Goal: Task Accomplishment & Management: Use online tool/utility

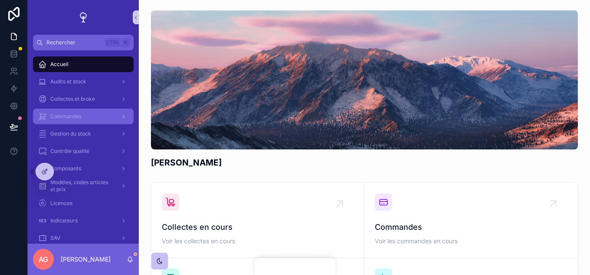
click at [76, 118] on span "Commandes" at bounding box center [65, 116] width 31 height 7
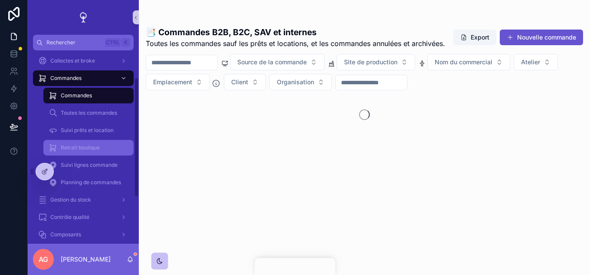
scroll to position [43, 0]
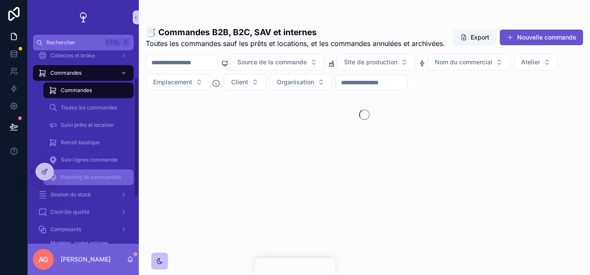
click at [92, 174] on span "Planning de commandes" at bounding box center [91, 177] width 60 height 7
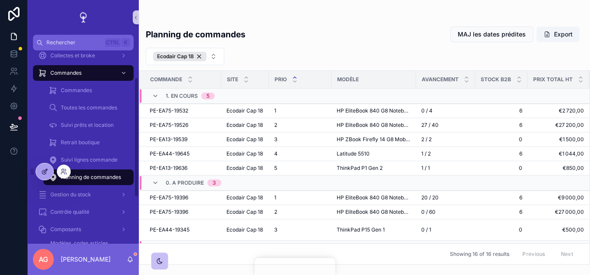
click at [50, 173] on div at bounding box center [44, 171] width 17 height 16
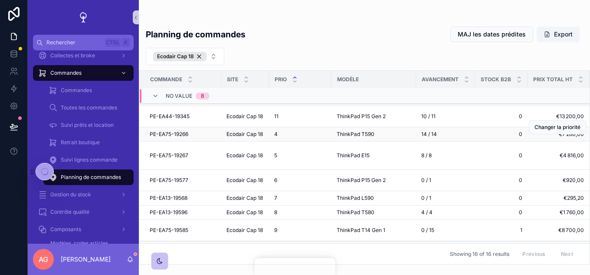
scroll to position [176, 0]
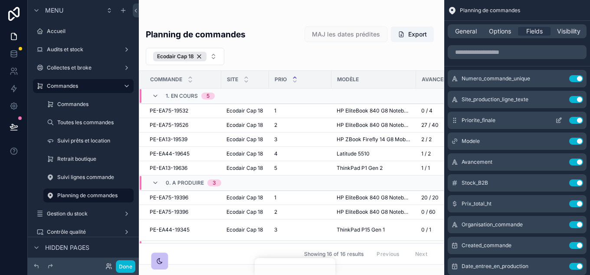
click at [572, 119] on button "Use setting" at bounding box center [576, 120] width 14 height 7
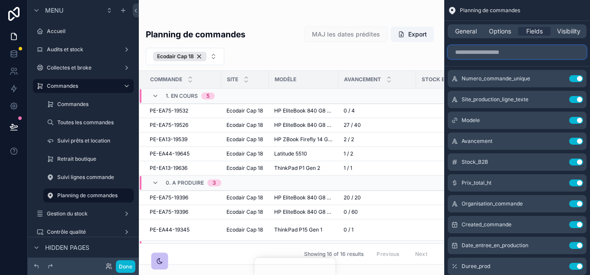
click at [508, 55] on input "scrollable content" at bounding box center [517, 52] width 139 height 14
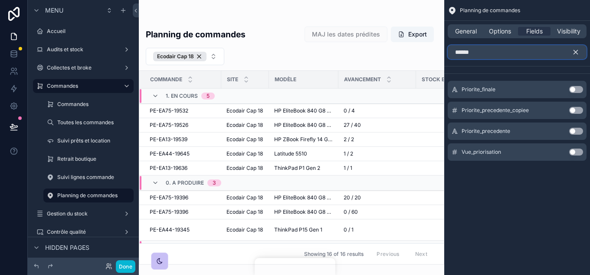
type input "******"
click at [572, 89] on button "Use setting" at bounding box center [576, 89] width 14 height 7
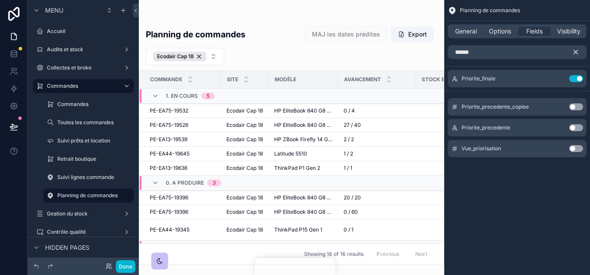
click at [577, 54] on icon "scrollable content" at bounding box center [576, 52] width 8 height 8
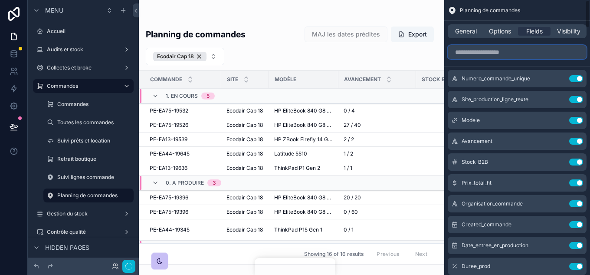
click at [477, 50] on input "scrollable content" at bounding box center [517, 52] width 139 height 14
type input "****"
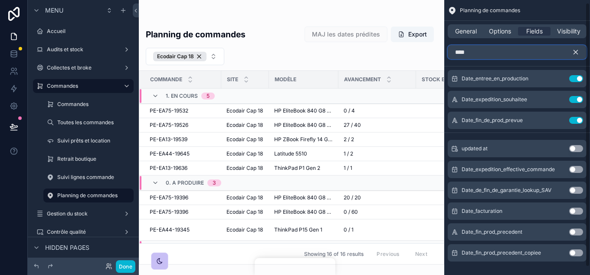
scroll to position [11, 0]
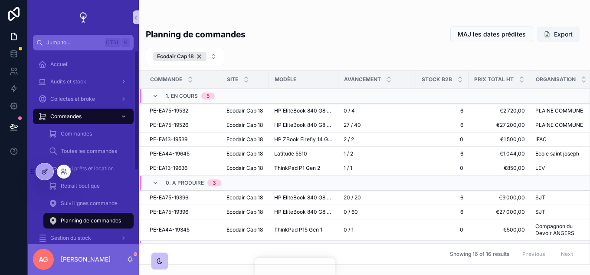
click at [45, 167] on div at bounding box center [44, 171] width 17 height 16
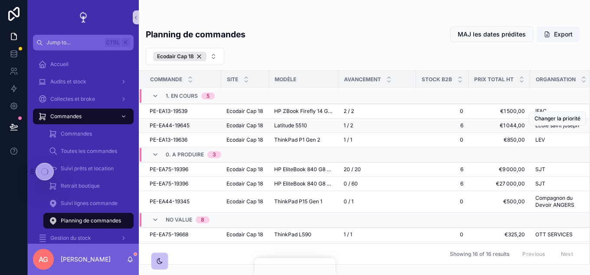
scroll to position [43, 0]
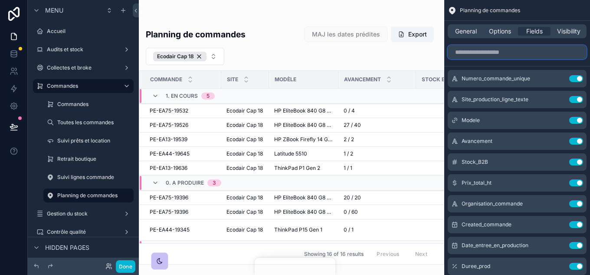
click at [485, 54] on input "scrollable content" at bounding box center [517, 52] width 139 height 14
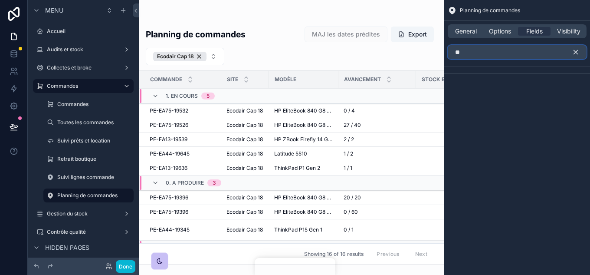
type input "*"
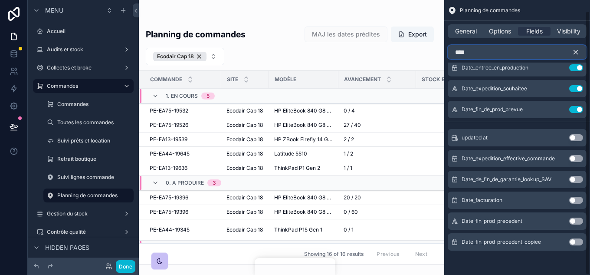
scroll to position [0, 0]
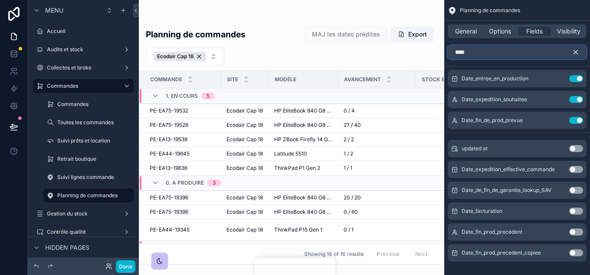
drag, startPoint x: 475, startPoint y: 54, endPoint x: 455, endPoint y: 56, distance: 20.1
click at [455, 56] on input "****" at bounding box center [517, 52] width 139 height 14
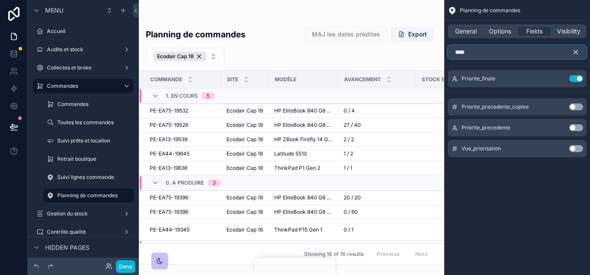
type input "****"
click at [580, 49] on button "scrollable content" at bounding box center [579, 52] width 15 height 14
click at [573, 50] on input "****" at bounding box center [517, 52] width 139 height 14
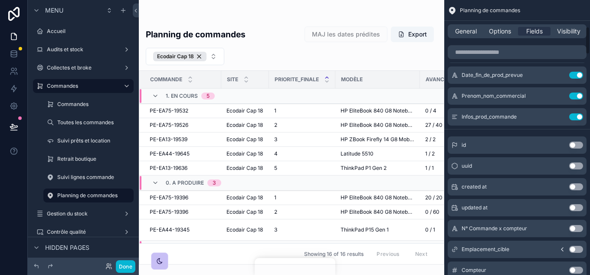
scroll to position [260, 0]
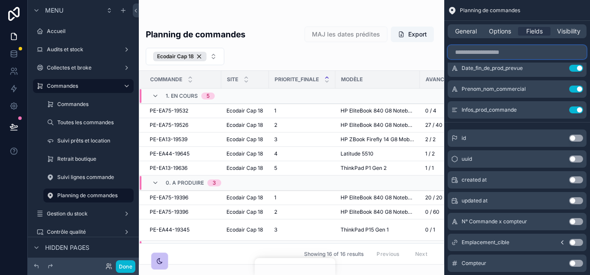
click at [482, 49] on input "scrollable content" at bounding box center [517, 52] width 139 height 14
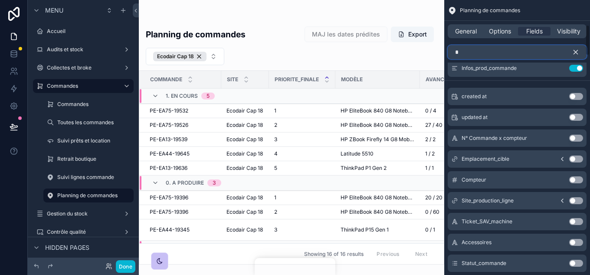
scroll to position [219, 0]
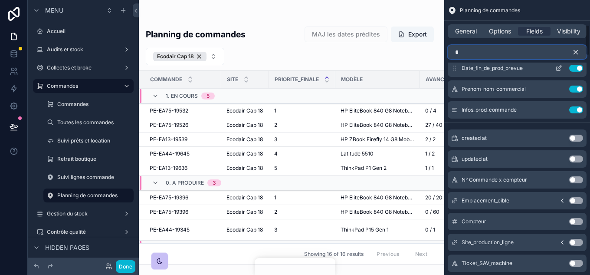
type input "*"
click at [576, 69] on button "Use setting" at bounding box center [576, 68] width 14 height 7
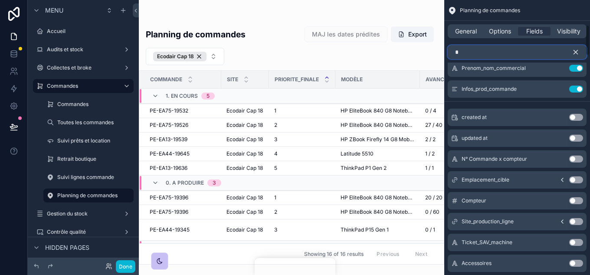
click at [483, 54] on input "*" at bounding box center [517, 52] width 139 height 14
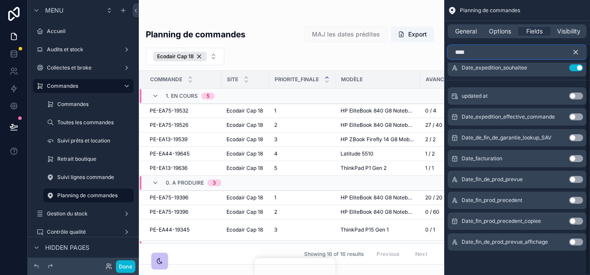
scroll to position [32, 0]
type input "****"
click at [582, 241] on button "Use setting" at bounding box center [576, 241] width 14 height 7
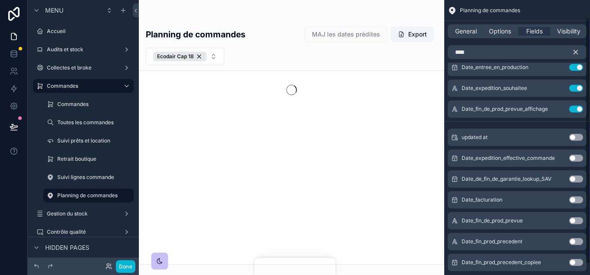
scroll to position [0, 0]
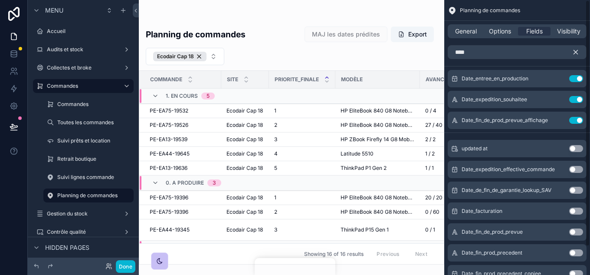
click at [577, 52] on icon "scrollable content" at bounding box center [576, 52] width 4 height 4
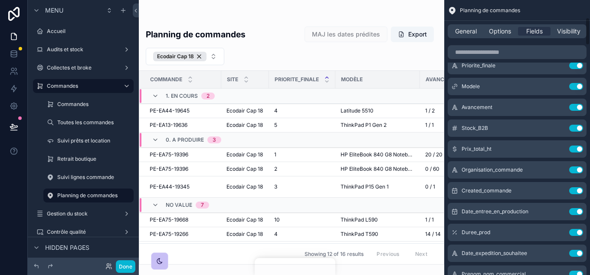
scroll to position [174, 0]
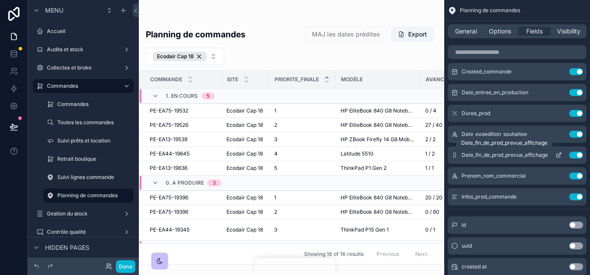
click at [557, 154] on icon "scrollable content" at bounding box center [558, 154] width 7 height 7
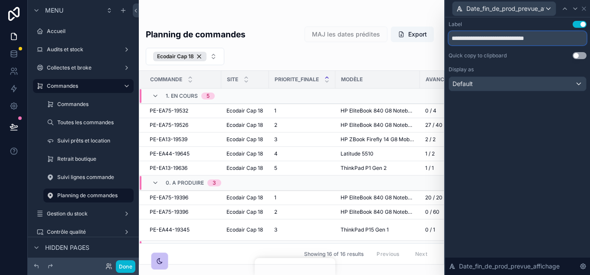
drag, startPoint x: 560, startPoint y: 40, endPoint x: 429, endPoint y: 33, distance: 131.2
click at [429, 33] on div "**********" at bounding box center [295, 137] width 590 height 275
type input "**********"
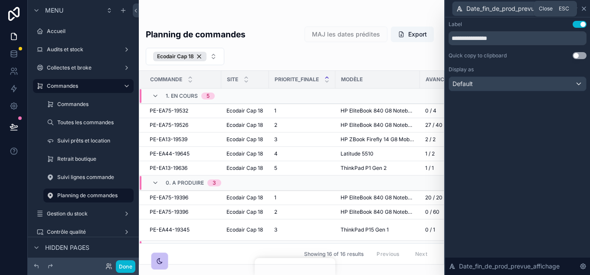
click at [582, 8] on icon at bounding box center [583, 8] width 7 height 7
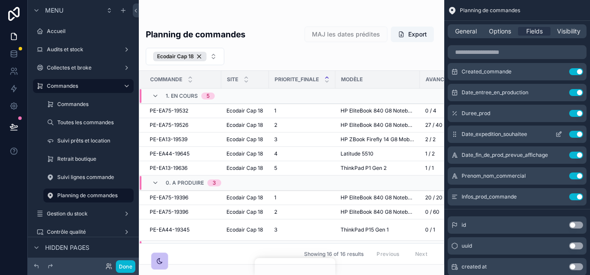
click at [558, 132] on icon "scrollable content" at bounding box center [558, 134] width 7 height 7
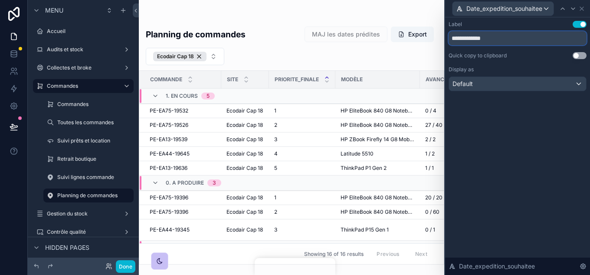
drag, startPoint x: 465, startPoint y: 39, endPoint x: 456, endPoint y: 37, distance: 9.5
click at [456, 37] on input "**********" at bounding box center [518, 38] width 138 height 14
type input "**********"
click at [128, 262] on button "Done" at bounding box center [126, 266] width 20 height 13
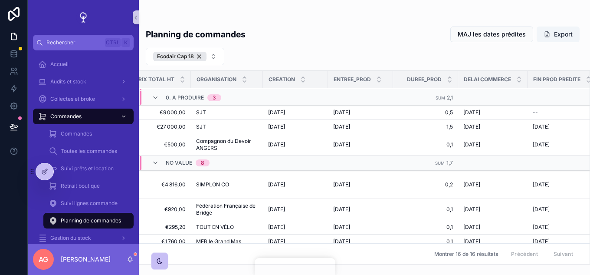
scroll to position [70, 402]
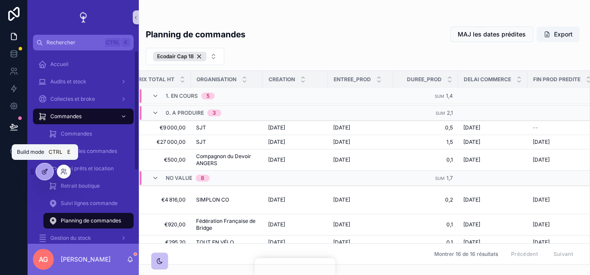
click at [49, 168] on div at bounding box center [44, 171] width 17 height 16
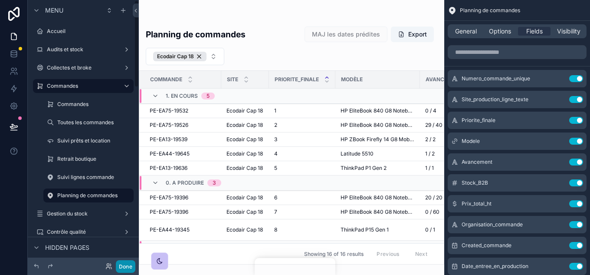
click at [128, 263] on button "Done" at bounding box center [126, 266] width 20 height 13
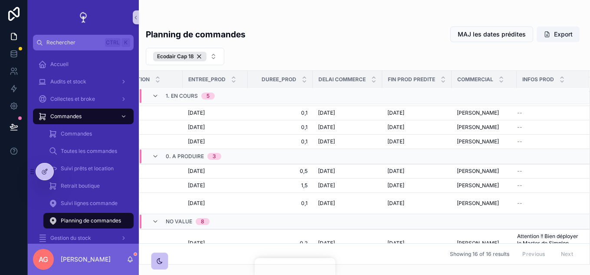
scroll to position [0, 561]
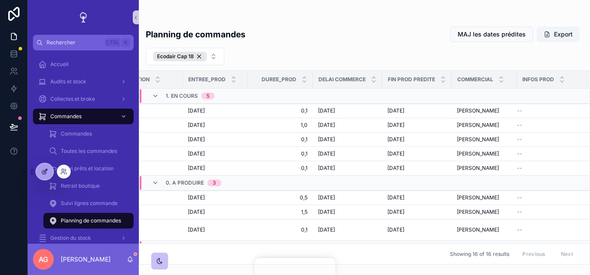
click at [47, 168] on icon at bounding box center [44, 171] width 7 height 7
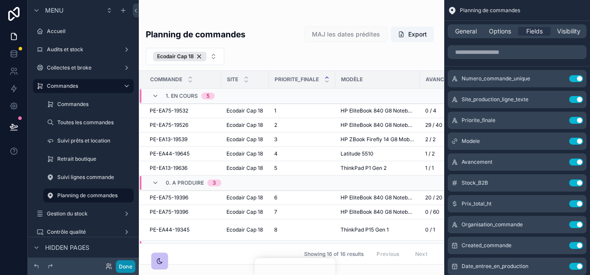
click at [128, 262] on button "Done" at bounding box center [126, 266] width 20 height 13
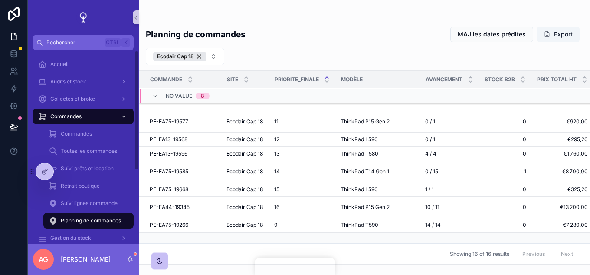
scroll to position [212, 0]
click at [49, 174] on div at bounding box center [44, 171] width 17 height 16
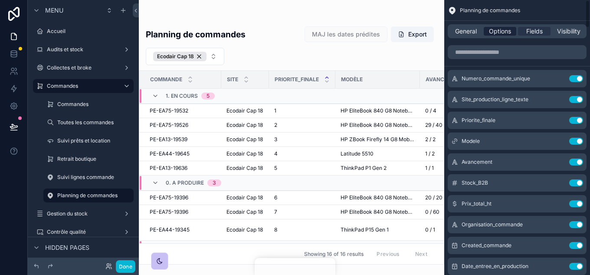
click at [501, 32] on span "Options" at bounding box center [500, 31] width 22 height 9
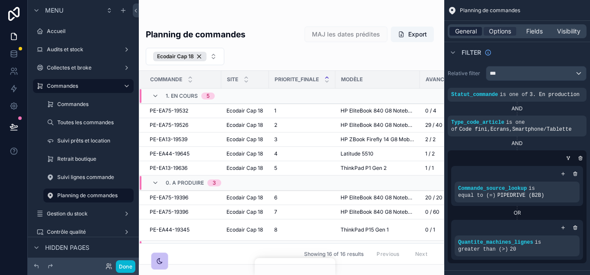
click at [466, 27] on span "General" at bounding box center [466, 31] width 22 height 9
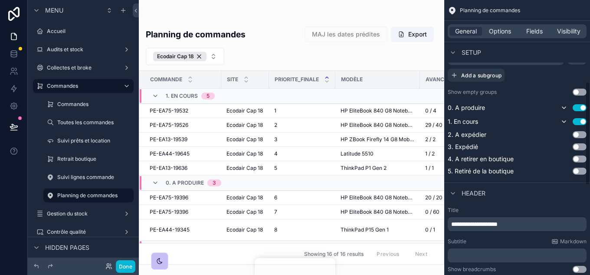
scroll to position [217, 0]
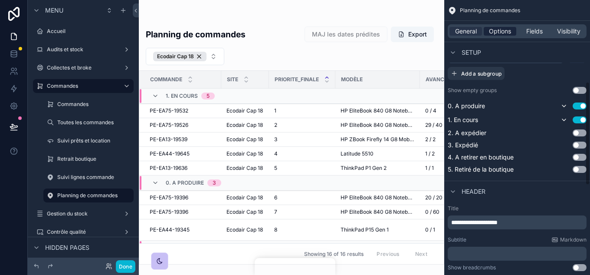
click at [504, 32] on span "Options" at bounding box center [500, 31] width 22 height 9
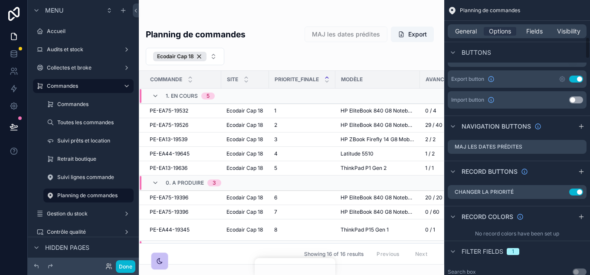
scroll to position [477, 0]
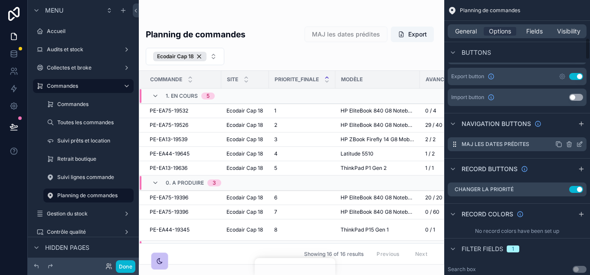
click at [578, 144] on icon "scrollable content" at bounding box center [579, 144] width 7 height 7
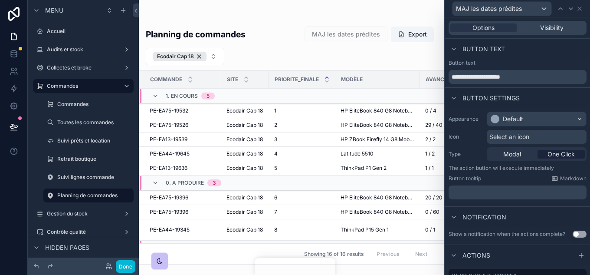
scroll to position [52, 0]
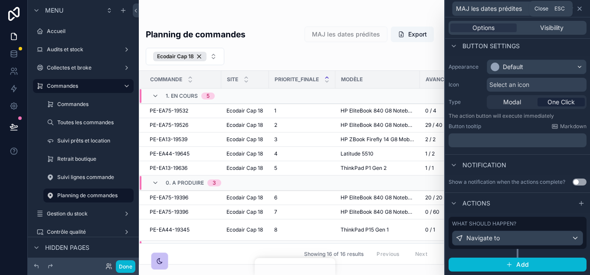
click at [579, 8] on icon at bounding box center [579, 8] width 3 height 3
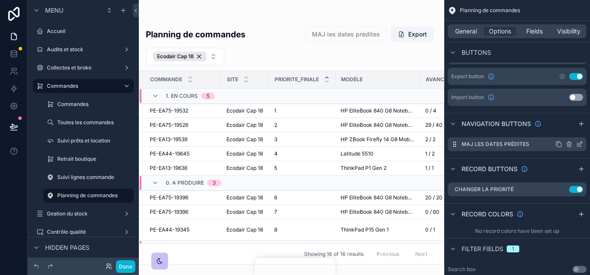
click at [571, 144] on icon "scrollable content" at bounding box center [569, 145] width 4 height 4
click at [568, 128] on icon at bounding box center [565, 130] width 7 height 7
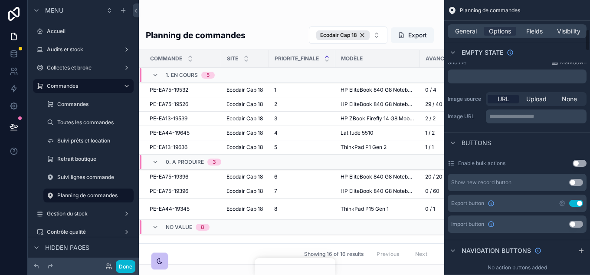
scroll to position [347, 0]
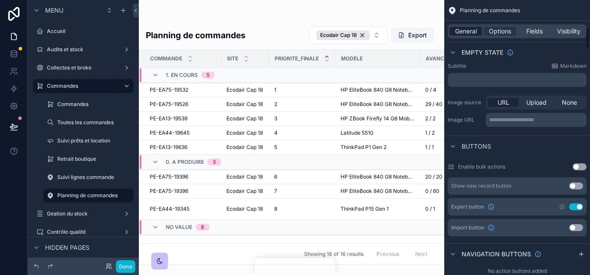
click at [470, 30] on span "General" at bounding box center [466, 31] width 22 height 9
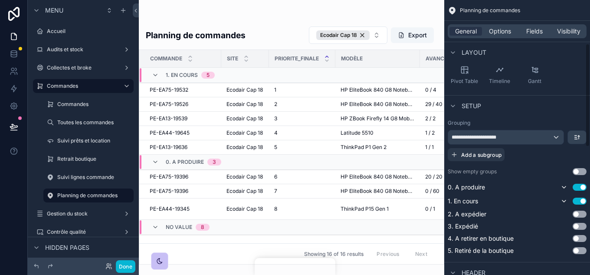
scroll to position [151, 0]
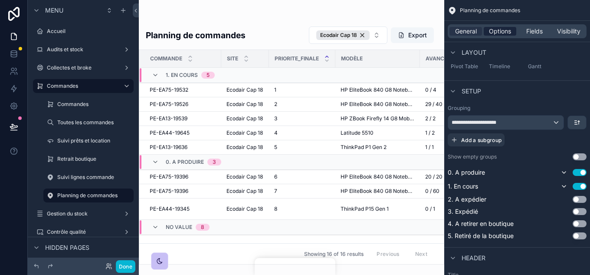
click at [501, 33] on span "Options" at bounding box center [500, 31] width 22 height 9
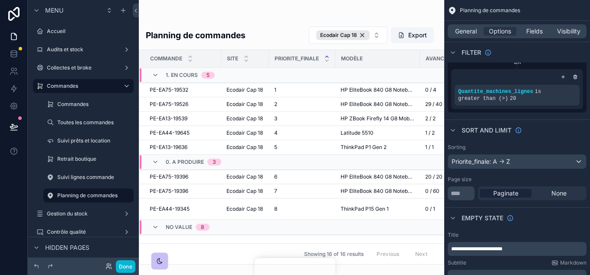
click at [362, 33] on div "scrollable content" at bounding box center [291, 137] width 305 height 275
click at [375, 37] on button "Ecodair Cap 18" at bounding box center [348, 34] width 79 height 17
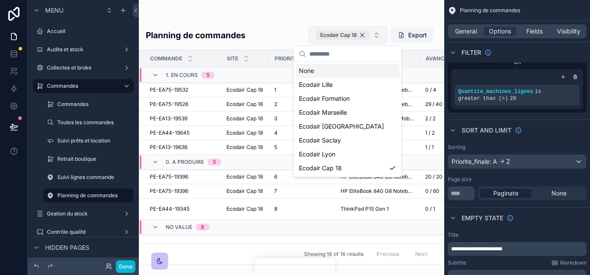
click at [361, 34] on div "Ecodair Cap 18" at bounding box center [342, 35] width 53 height 10
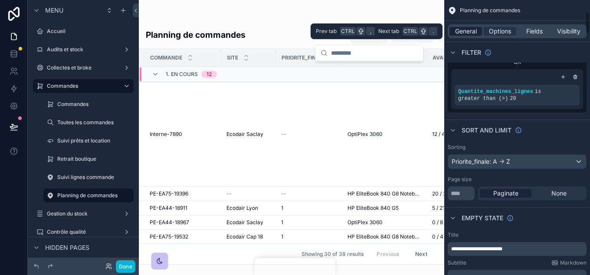
click at [465, 29] on span "General" at bounding box center [466, 31] width 22 height 9
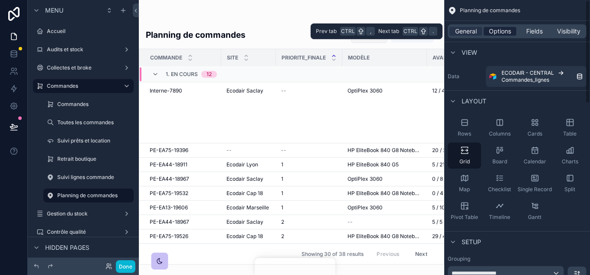
click at [503, 34] on span "Options" at bounding box center [500, 31] width 22 height 9
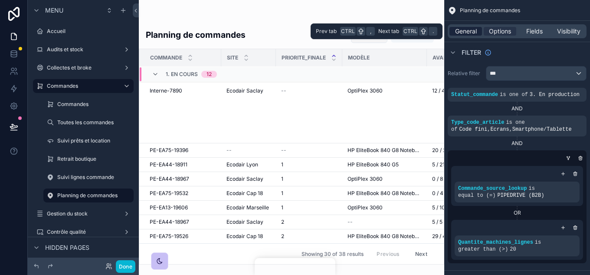
click at [469, 34] on span "General" at bounding box center [466, 31] width 22 height 9
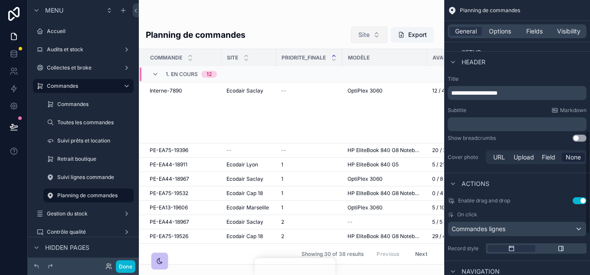
scroll to position [347, 0]
click at [489, 123] on p "﻿" at bounding box center [518, 123] width 134 height 9
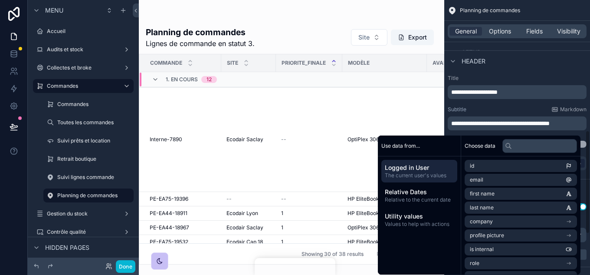
scroll to position [351, 0]
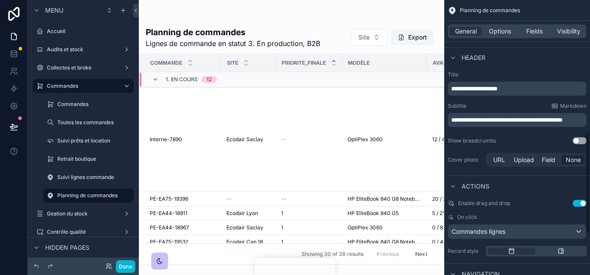
click at [514, 120] on span "**********" at bounding box center [506, 120] width 111 height 6
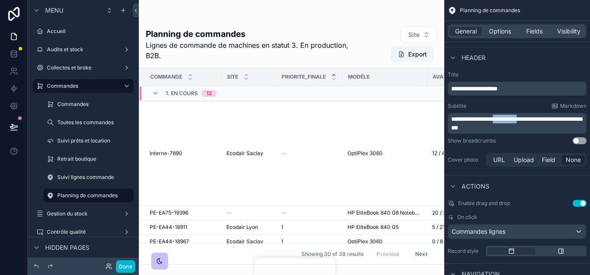
drag, startPoint x: 551, startPoint y: 121, endPoint x: 514, endPoint y: 120, distance: 36.4
click at [514, 120] on span "**********" at bounding box center [516, 123] width 131 height 15
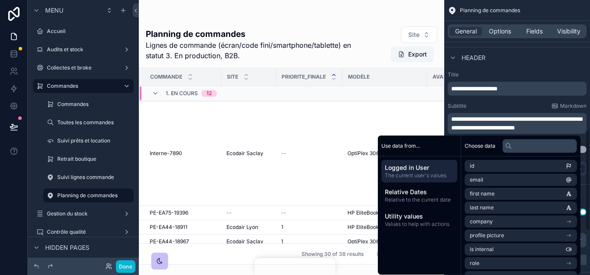
click at [546, 131] on span "**********" at bounding box center [516, 123] width 131 height 15
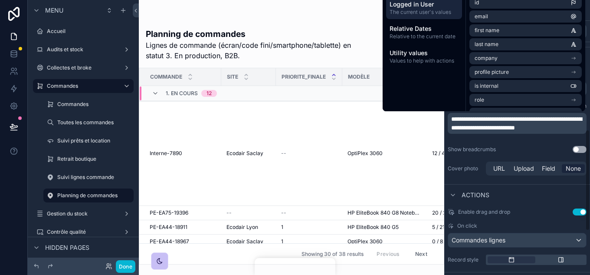
click at [511, 132] on p "**********" at bounding box center [518, 123] width 134 height 17
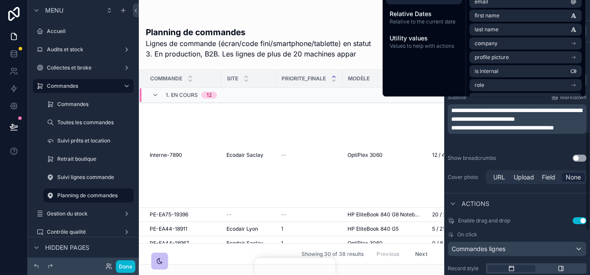
scroll to position [365, 0]
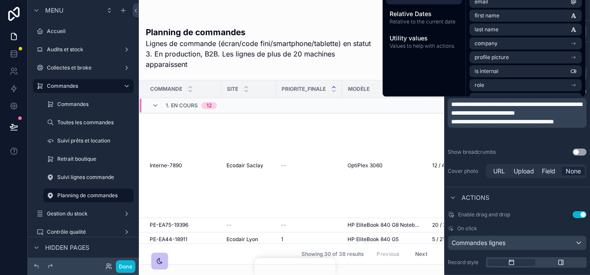
click at [554, 126] on p "**********" at bounding box center [518, 121] width 134 height 9
click at [500, 126] on p "**********" at bounding box center [518, 121] width 134 height 9
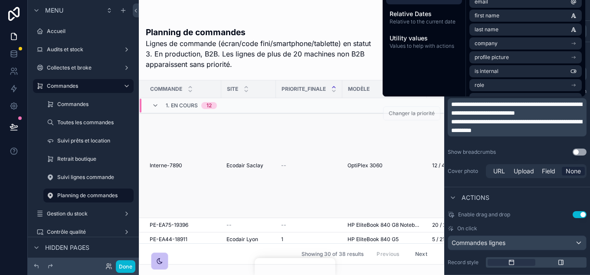
click at [433, 133] on div "Changer la priorité" at bounding box center [411, 113] width 57 height 104
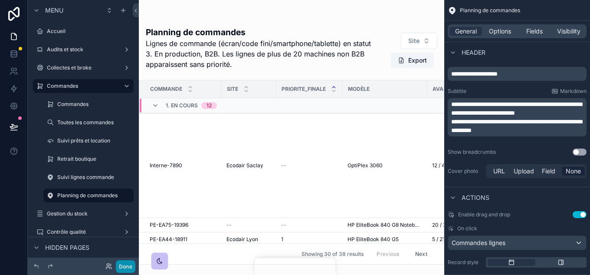
click at [121, 266] on button "Done" at bounding box center [126, 266] width 20 height 13
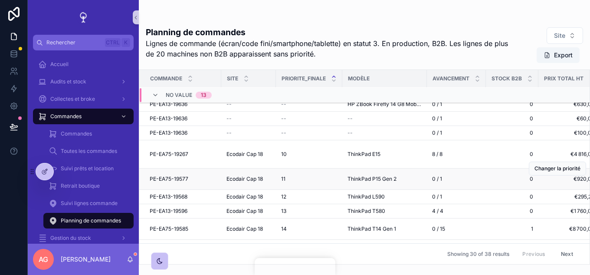
scroll to position [446, 0]
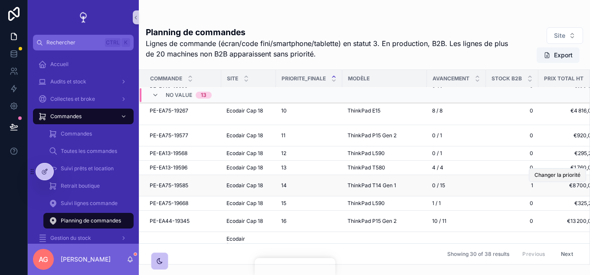
click at [534, 182] on button "Changer la priorité" at bounding box center [557, 175] width 57 height 14
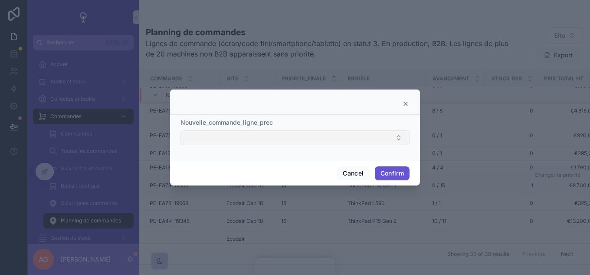
click at [329, 133] on button "Select Button" at bounding box center [294, 137] width 229 height 15
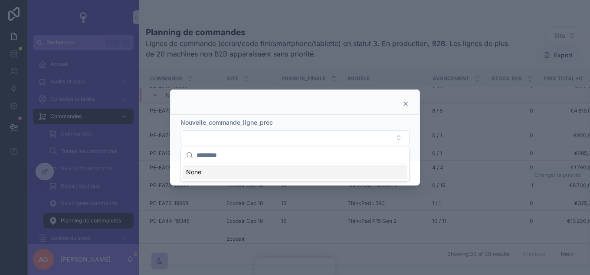
click at [405, 105] on icon at bounding box center [405, 103] width 3 height 3
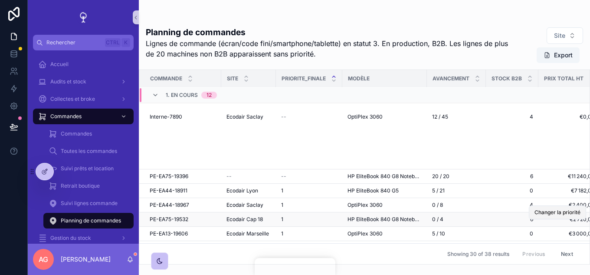
scroll to position [43, 0]
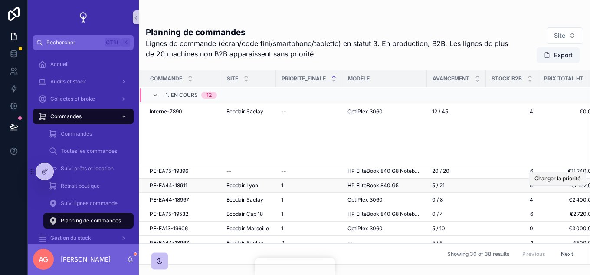
click at [554, 180] on span "Changer la priorité" at bounding box center [557, 178] width 46 height 7
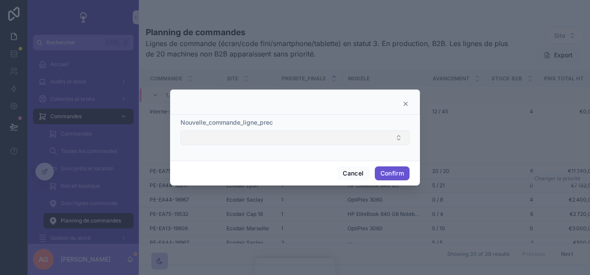
click at [339, 142] on button "Select Button" at bounding box center [294, 137] width 229 height 15
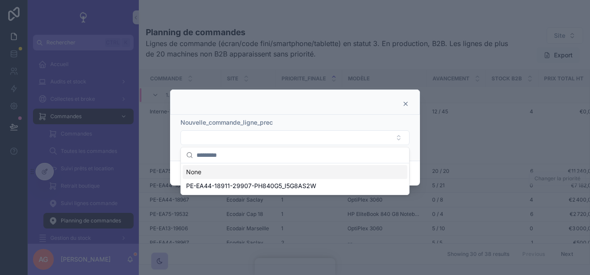
click at [403, 102] on icon at bounding box center [405, 103] width 7 height 7
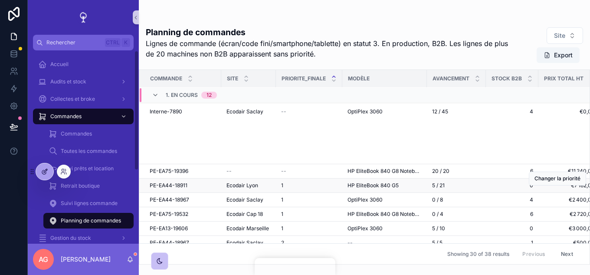
click at [48, 167] on div at bounding box center [44, 171] width 17 height 16
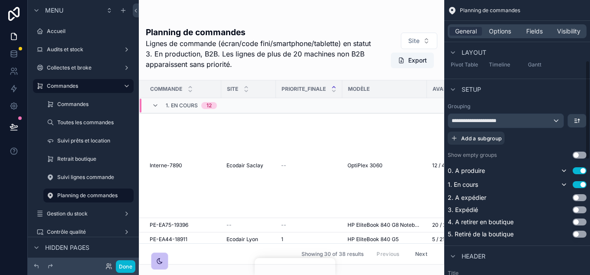
scroll to position [174, 0]
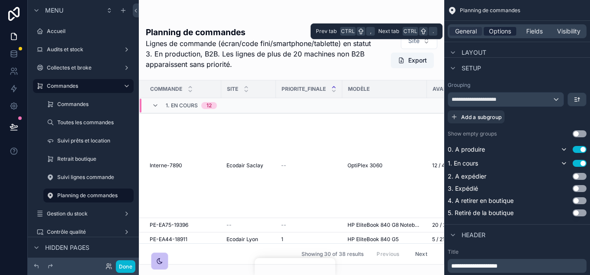
click at [499, 31] on span "Options" at bounding box center [500, 31] width 22 height 9
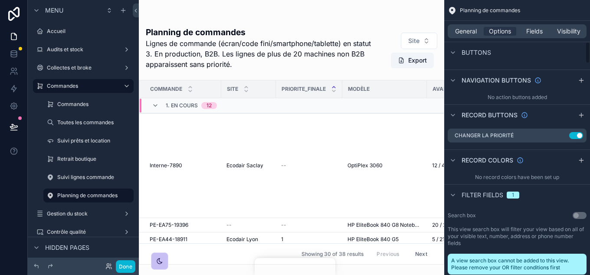
scroll to position [564, 0]
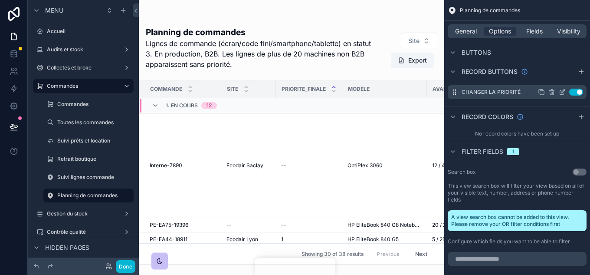
click at [564, 90] on icon "scrollable content" at bounding box center [562, 91] width 7 height 7
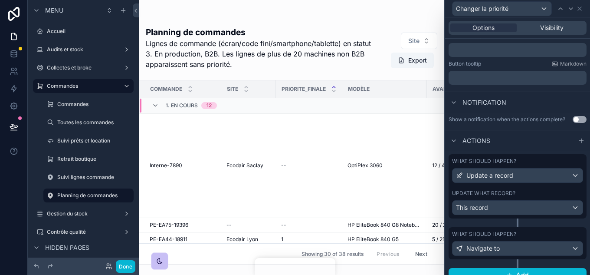
scroll to position [184, 0]
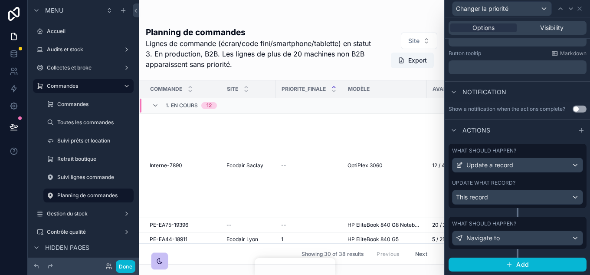
click at [528, 183] on div "Update what record?" at bounding box center [517, 182] width 131 height 7
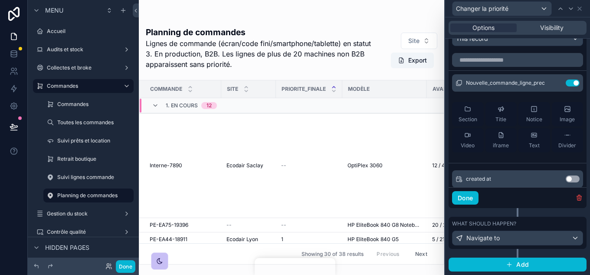
scroll to position [299, 0]
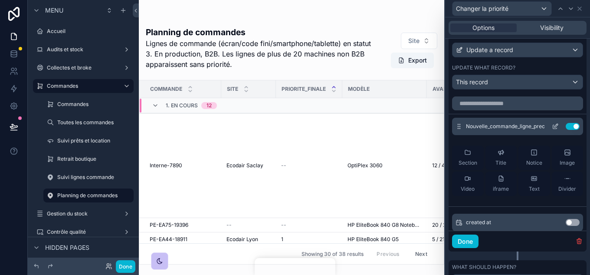
click at [552, 127] on icon at bounding box center [555, 126] width 7 height 7
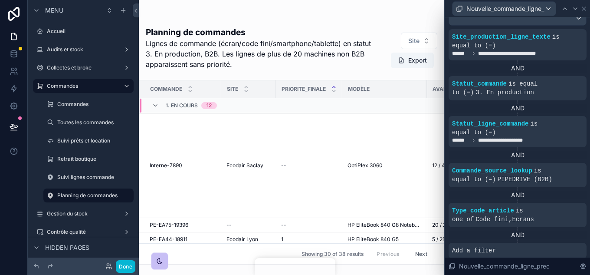
scroll to position [304, 0]
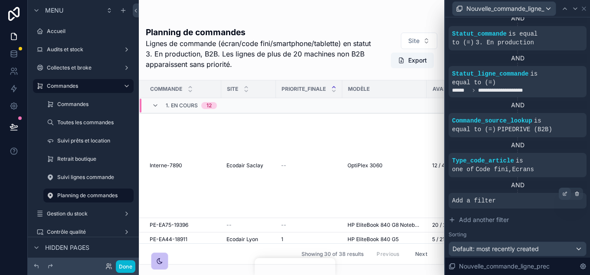
click at [566, 192] on icon at bounding box center [566, 192] width 1 height 1
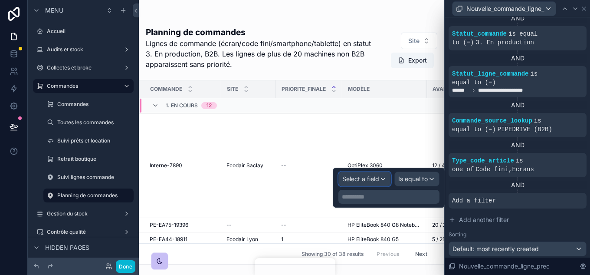
click at [380, 177] on div "Select a field" at bounding box center [365, 179] width 52 height 14
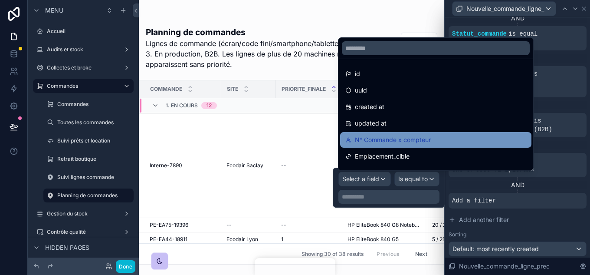
click at [387, 141] on span "N° Commande x compteur" at bounding box center [393, 139] width 76 height 10
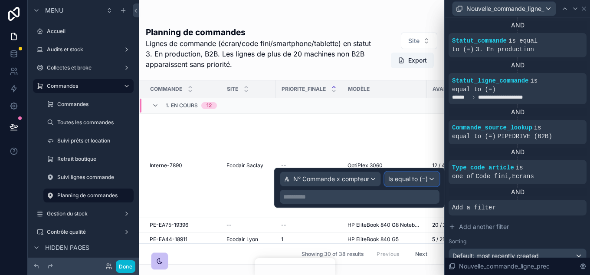
click at [416, 180] on span "Is equal to (=)" at bounding box center [407, 178] width 39 height 9
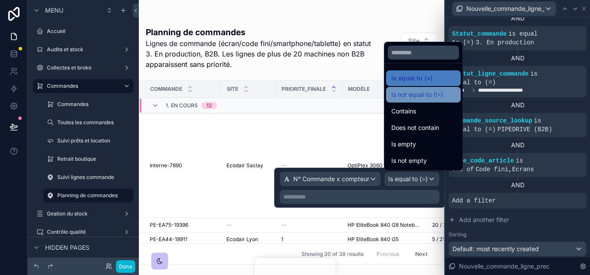
click at [420, 96] on span "Is not equal to (!=)" at bounding box center [417, 94] width 52 height 10
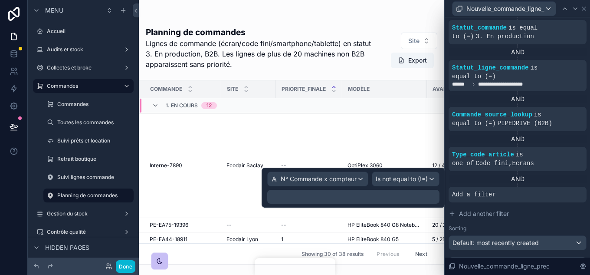
click at [329, 197] on p "﻿" at bounding box center [354, 196] width 167 height 9
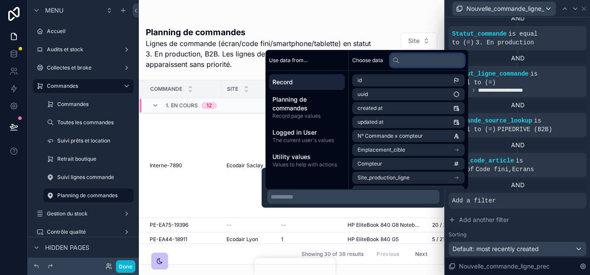
click at [408, 59] on input "text" at bounding box center [427, 60] width 75 height 14
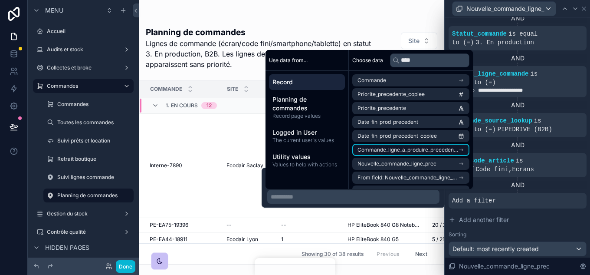
click at [403, 151] on span "Commande_ligne_a_produire_precedente" at bounding box center [407, 149] width 101 height 7
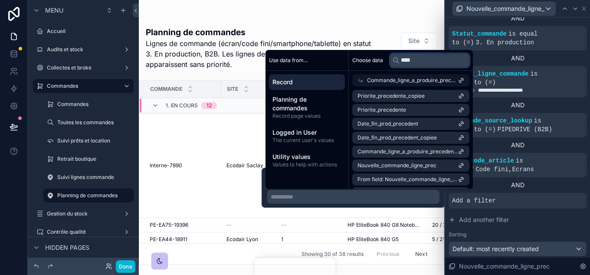
drag, startPoint x: 415, startPoint y: 60, endPoint x: 388, endPoint y: 66, distance: 27.7
click at [388, 66] on div "Choose data ****" at bounding box center [411, 60] width 124 height 21
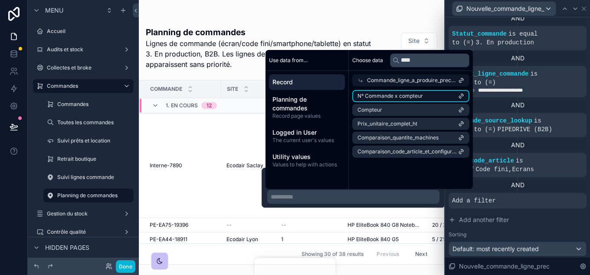
click at [386, 100] on li "N° Commande x compteur" at bounding box center [410, 96] width 117 height 12
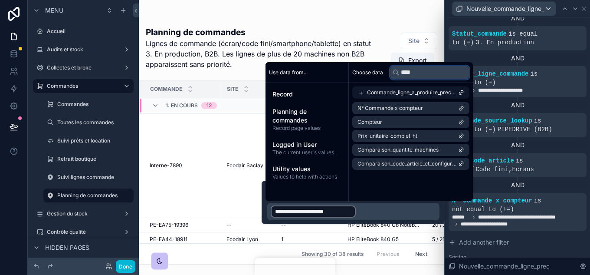
drag, startPoint x: 426, startPoint y: 74, endPoint x: 394, endPoint y: 81, distance: 33.2
click at [394, 81] on div "Choose data ****" at bounding box center [411, 72] width 124 height 21
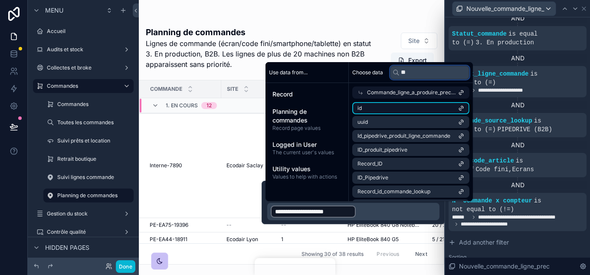
type input "**"
click at [413, 105] on li "id" at bounding box center [410, 108] width 117 height 12
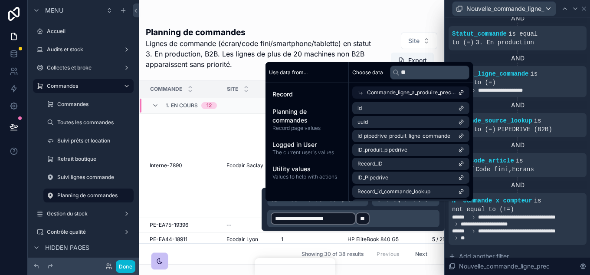
click at [380, 215] on p "**********" at bounding box center [354, 218] width 167 height 14
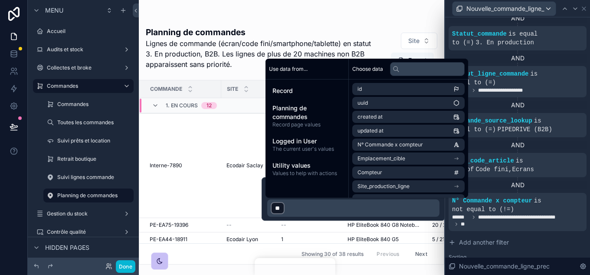
click at [296, 213] on p "﻿ ** ﻿ ﻿" at bounding box center [354, 208] width 167 height 14
click at [327, 204] on p "﻿ ** ﻿ ﻿" at bounding box center [354, 208] width 167 height 14
click at [262, 187] on div "N° Commande x compteur Is not equal to (!=) ﻿ ** ﻿ ﻿" at bounding box center [353, 198] width 183 height 43
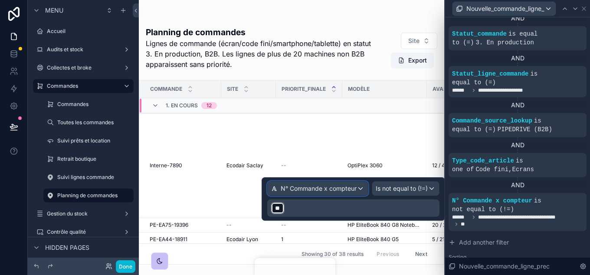
click at [313, 189] on span "N° Commande x compteur" at bounding box center [319, 188] width 76 height 9
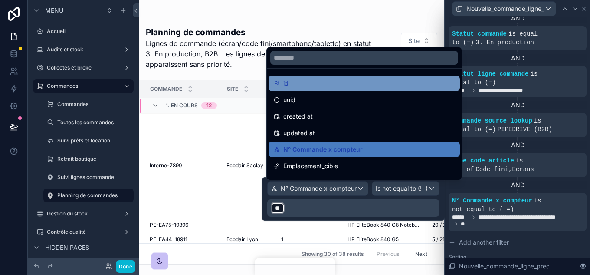
click at [295, 82] on div "id" at bounding box center [364, 83] width 181 height 10
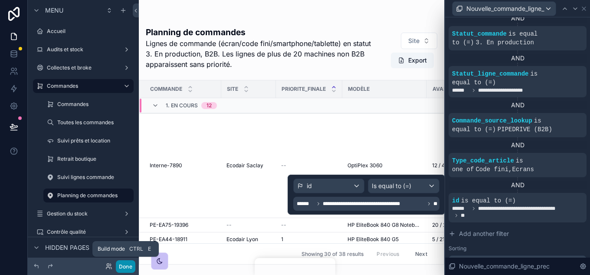
click at [124, 263] on button "Done" at bounding box center [126, 266] width 20 height 13
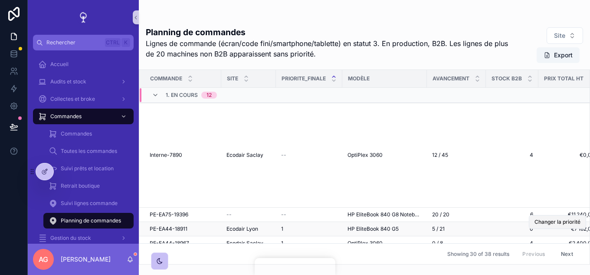
click at [561, 222] on span "Changer la priorité" at bounding box center [557, 221] width 46 height 7
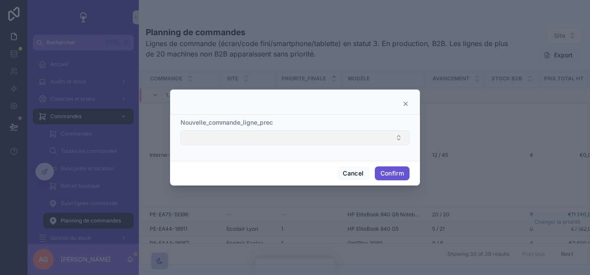
click at [246, 135] on button "Select Button" at bounding box center [294, 137] width 229 height 15
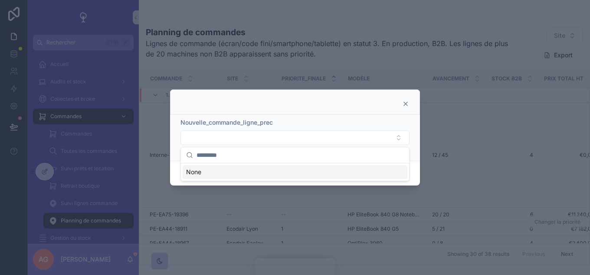
click at [405, 105] on icon at bounding box center [405, 103] width 7 height 7
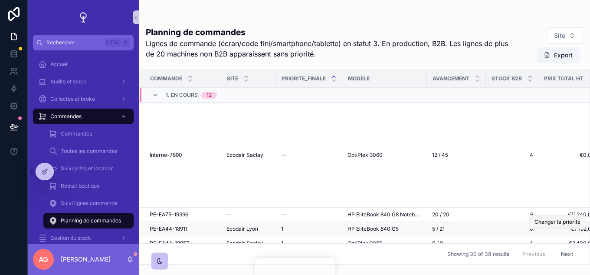
click at [534, 222] on span "Changer la priorité" at bounding box center [557, 221] width 46 height 7
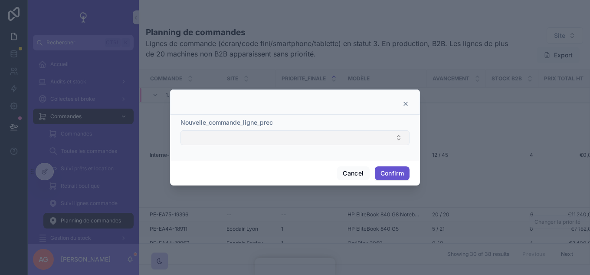
click at [316, 131] on button "Select Button" at bounding box center [294, 137] width 229 height 15
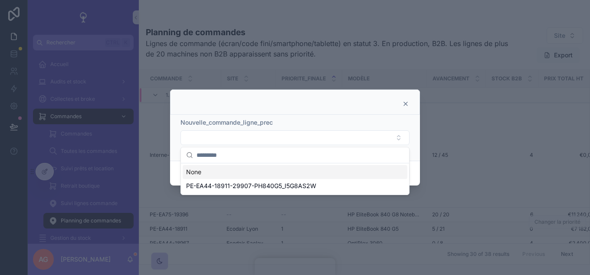
click at [409, 103] on icon at bounding box center [405, 103] width 7 height 7
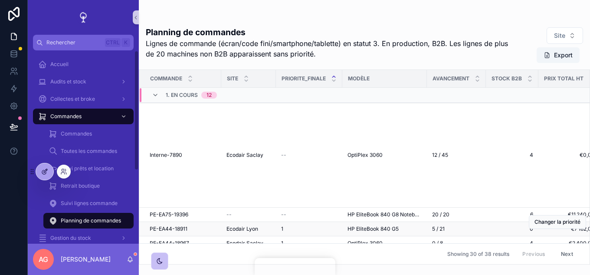
click at [41, 173] on icon at bounding box center [44, 171] width 7 height 7
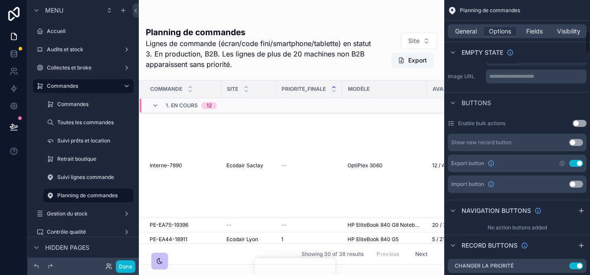
scroll to position [434, 0]
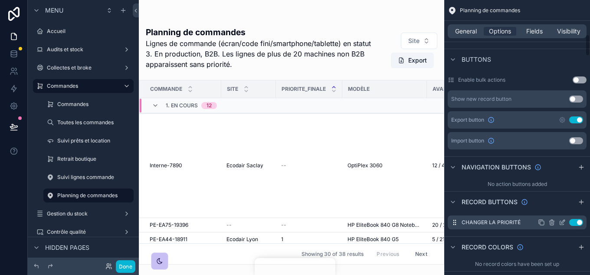
click at [566, 223] on div "Use setting" at bounding box center [560, 222] width 45 height 7
click at [564, 222] on icon "scrollable content" at bounding box center [562, 222] width 7 height 7
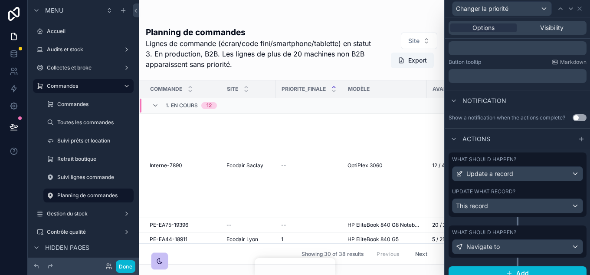
scroll to position [184, 0]
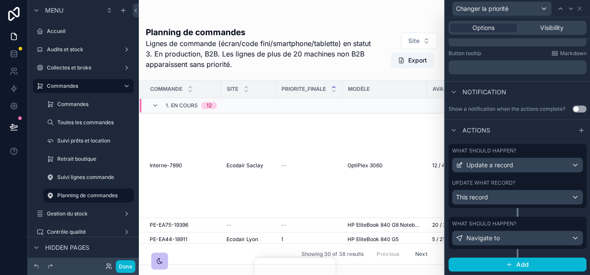
click at [511, 173] on div "What should happen? Update a record Update what record? This record" at bounding box center [518, 176] width 138 height 64
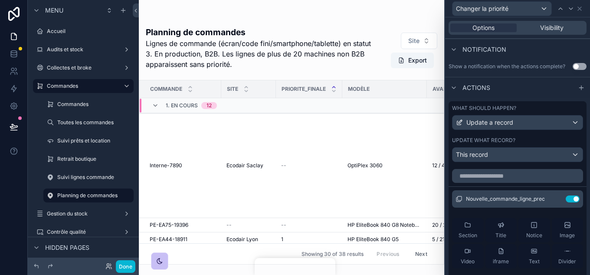
scroll to position [342, 0]
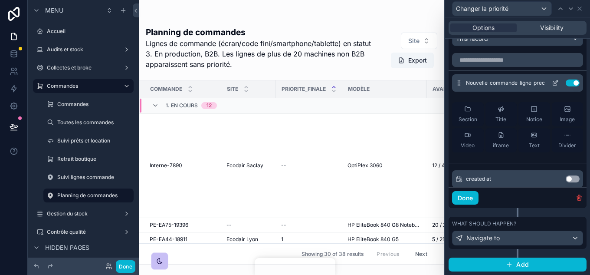
click at [552, 84] on icon at bounding box center [555, 82] width 7 height 7
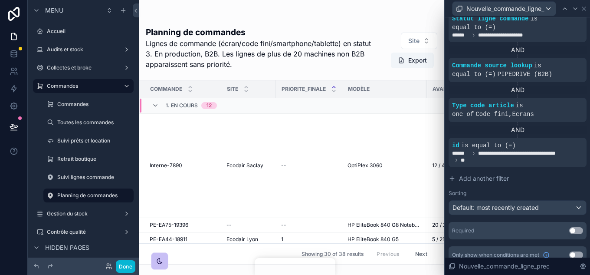
scroll to position [360, 0]
click at [562, 135] on icon at bounding box center [564, 137] width 5 height 5
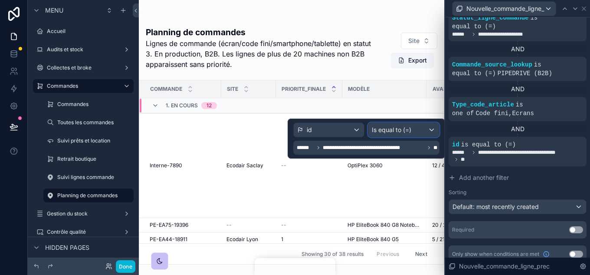
click at [403, 133] on span "Is equal to (=)" at bounding box center [391, 129] width 39 height 9
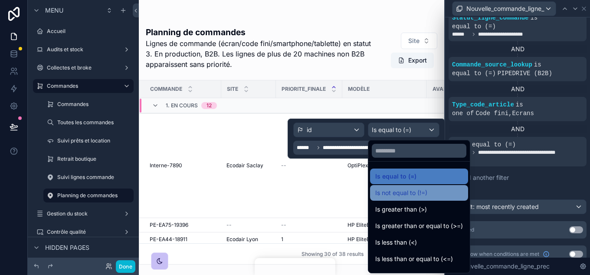
click at [407, 194] on span "Is not equal to (!=)" at bounding box center [401, 192] width 52 height 10
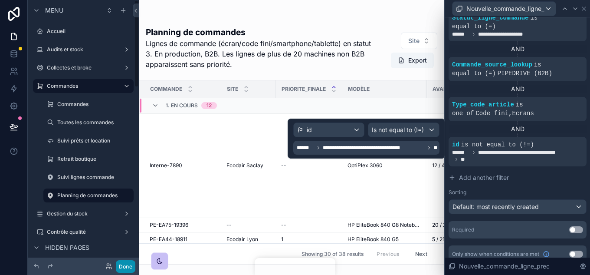
click at [119, 264] on button "Done" at bounding box center [126, 266] width 20 height 13
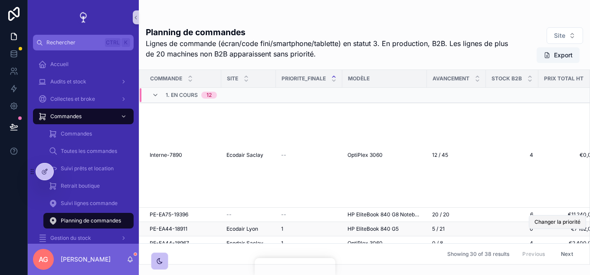
click at [544, 219] on span "Changer la priorité" at bounding box center [557, 221] width 46 height 7
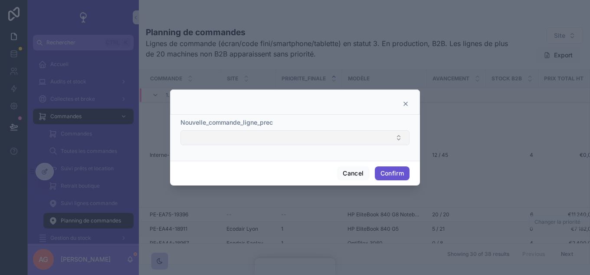
click at [344, 132] on button "Select Button" at bounding box center [294, 137] width 229 height 15
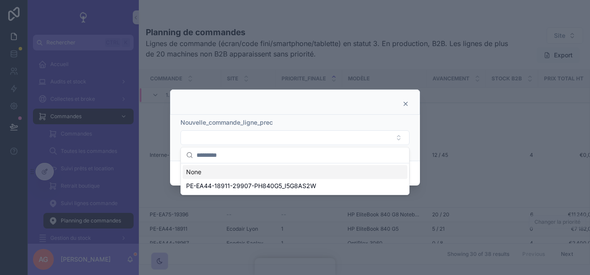
click at [405, 104] on icon at bounding box center [405, 103] width 3 height 3
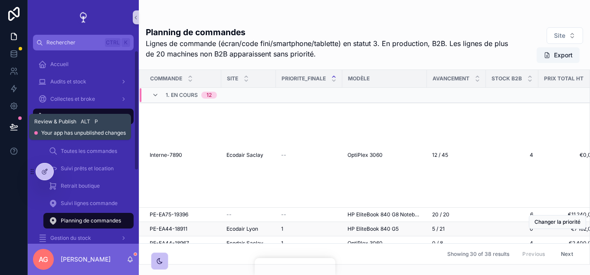
click at [11, 131] on icon at bounding box center [14, 126] width 9 height 9
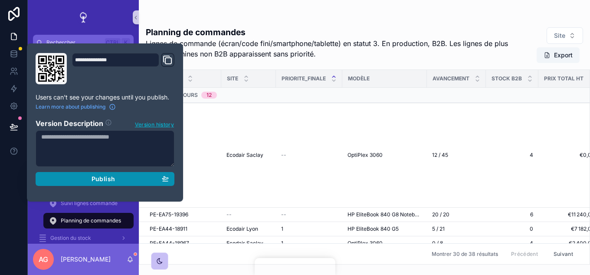
click at [110, 177] on span "Publish" at bounding box center [103, 179] width 23 height 8
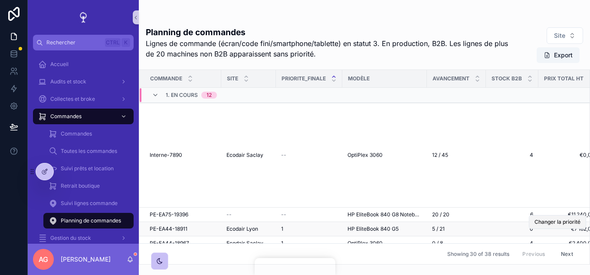
click at [547, 223] on span "Changer la priorité" at bounding box center [557, 221] width 46 height 7
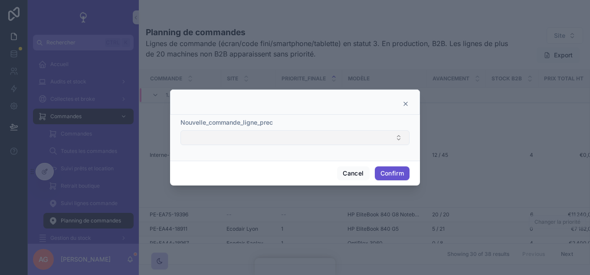
click at [249, 138] on button "Select Button" at bounding box center [294, 137] width 229 height 15
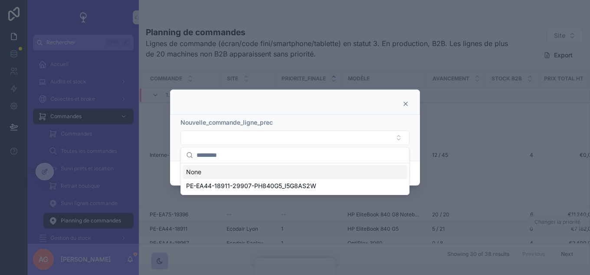
click at [405, 104] on icon at bounding box center [405, 103] width 3 height 3
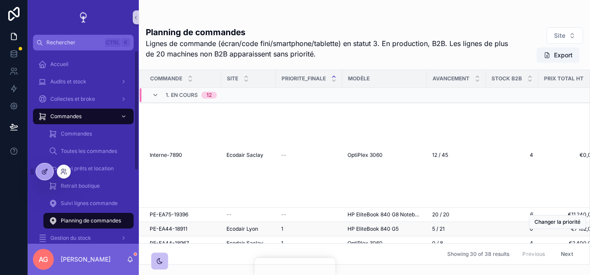
click at [48, 169] on icon at bounding box center [44, 171] width 7 height 7
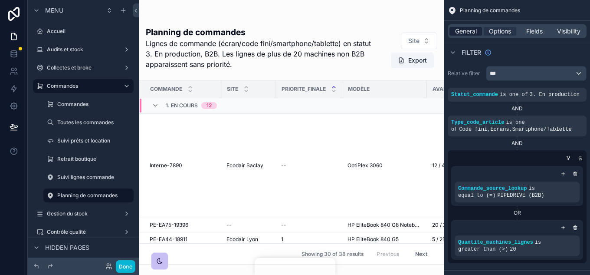
click at [472, 34] on span "General" at bounding box center [466, 31] width 22 height 9
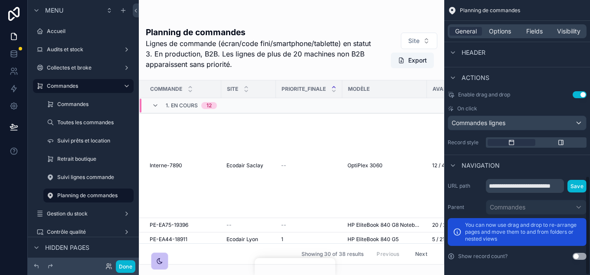
scroll to position [487, 0]
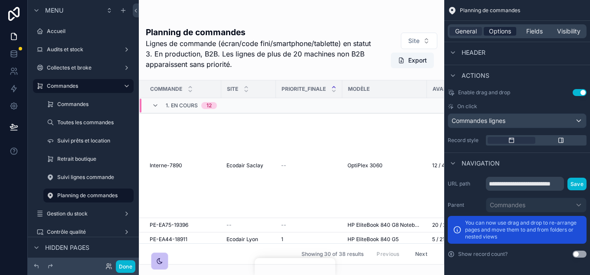
click at [500, 30] on span "Options" at bounding box center [500, 31] width 22 height 9
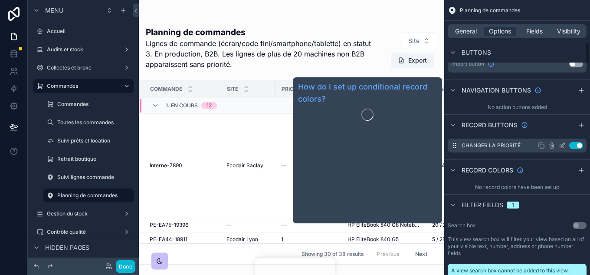
scroll to position [531, 0]
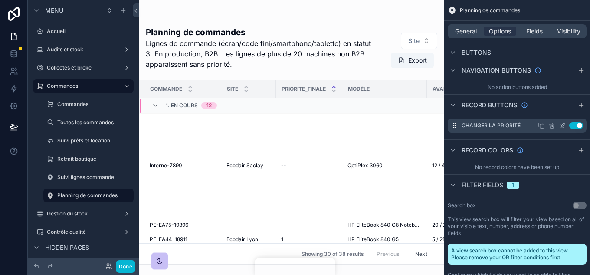
click at [560, 126] on icon "scrollable content" at bounding box center [562, 125] width 7 height 7
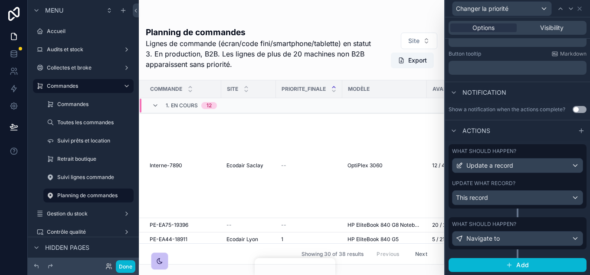
scroll to position [184, 0]
click at [537, 180] on div "Update what record?" at bounding box center [517, 182] width 131 height 7
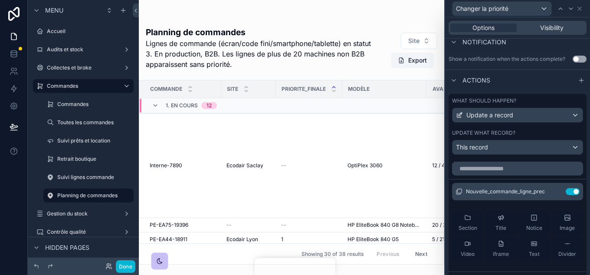
scroll to position [342, 0]
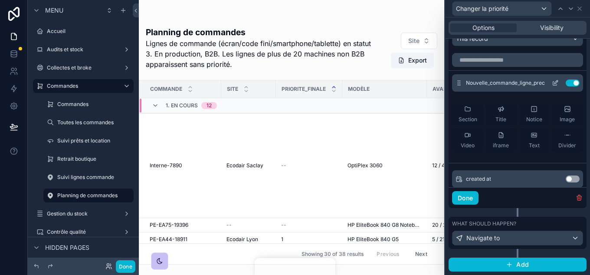
click at [552, 82] on icon at bounding box center [555, 82] width 7 height 7
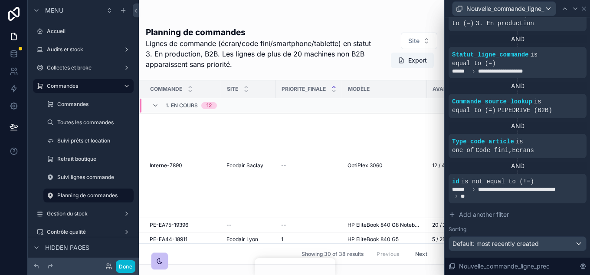
scroll to position [347, 0]
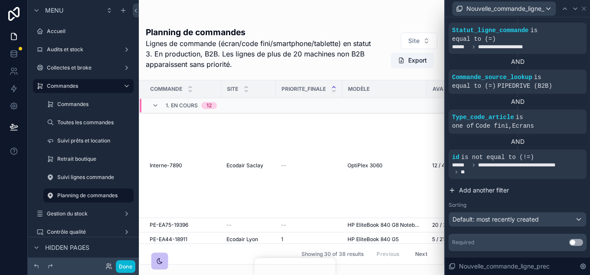
click at [484, 186] on span "Add another filter" at bounding box center [484, 190] width 50 height 9
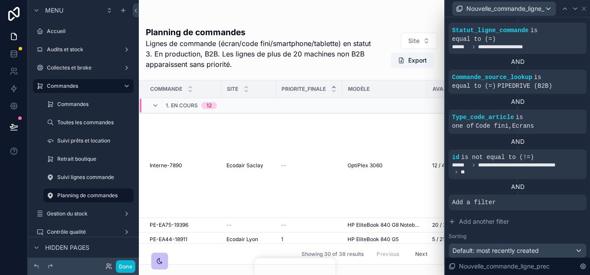
click at [558, 183] on div "AND" at bounding box center [518, 187] width 138 height 16
click at [560, 189] on div at bounding box center [565, 195] width 12 height 12
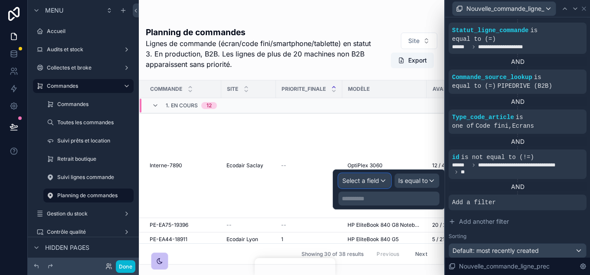
click at [383, 180] on div "Select a field" at bounding box center [365, 181] width 52 height 14
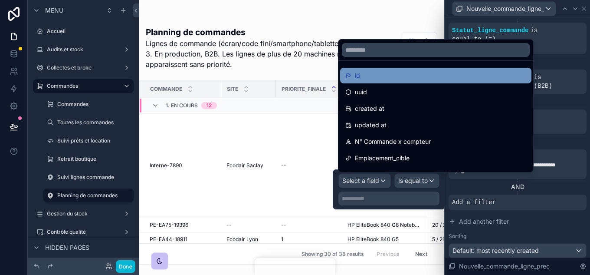
click at [370, 79] on div "id" at bounding box center [435, 75] width 181 height 10
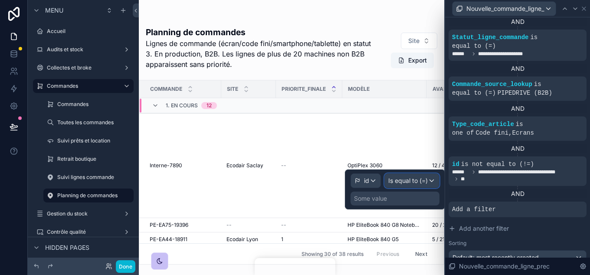
click at [424, 182] on span "Is equal to (=)" at bounding box center [407, 180] width 39 height 9
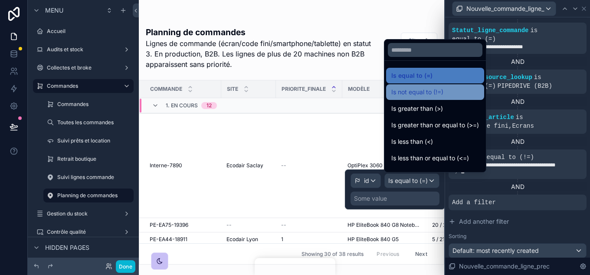
click at [440, 90] on span "Is not equal to (!=)" at bounding box center [417, 92] width 52 height 10
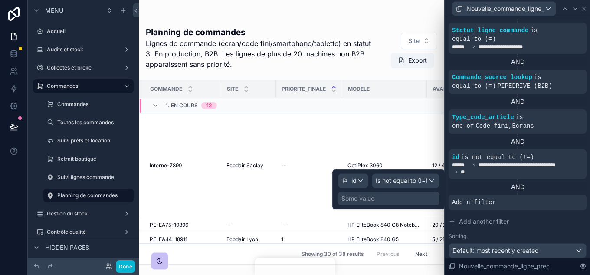
click at [385, 199] on div "Some value" at bounding box center [389, 198] width 102 height 14
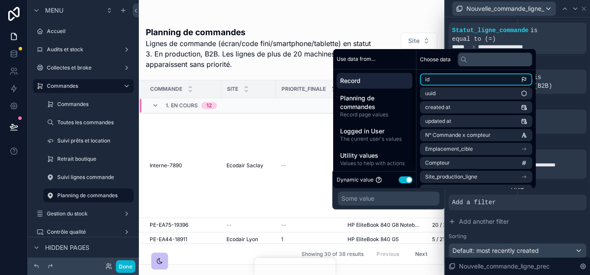
click at [457, 83] on li "id" at bounding box center [476, 79] width 112 height 12
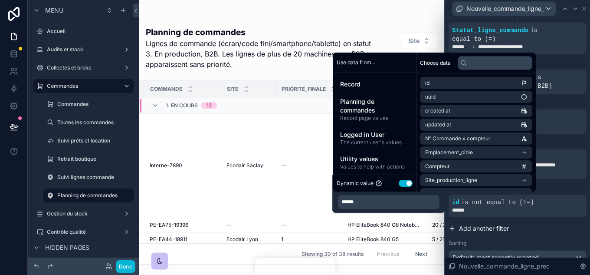
scroll to position [387, 0]
click at [545, 220] on button "Add another filter" at bounding box center [518, 228] width 138 height 16
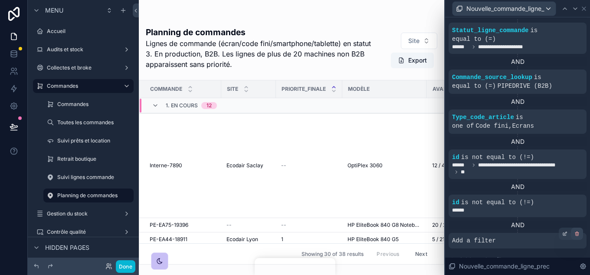
click at [573, 227] on div at bounding box center [577, 233] width 12 height 12
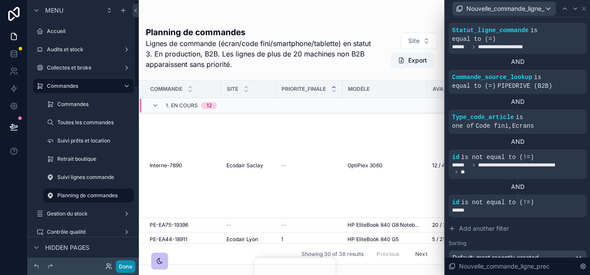
click at [119, 268] on button "Done" at bounding box center [126, 266] width 20 height 13
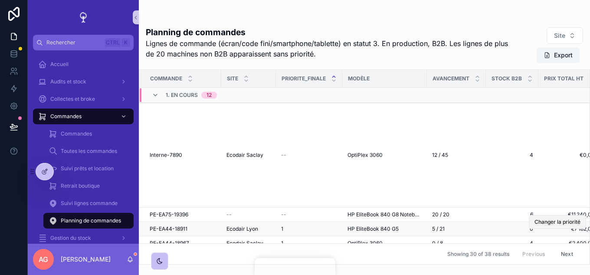
click at [531, 225] on button "Changer la priorité" at bounding box center [557, 222] width 57 height 14
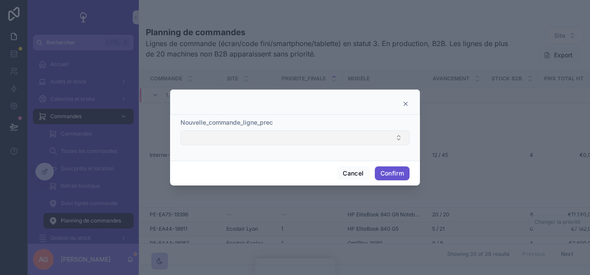
click at [330, 141] on button "Select Button" at bounding box center [294, 137] width 229 height 15
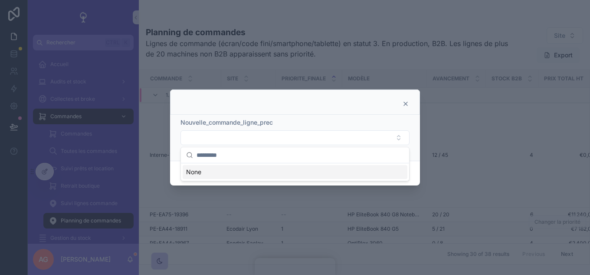
click at [406, 102] on icon at bounding box center [405, 103] width 7 height 7
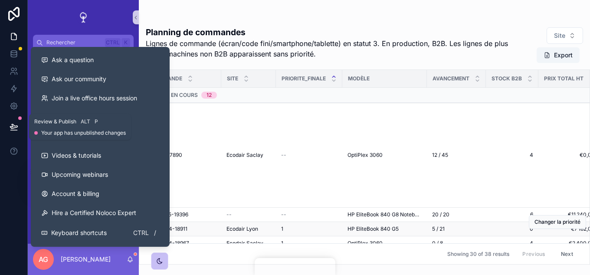
click at [16, 125] on icon at bounding box center [13, 126] width 7 height 4
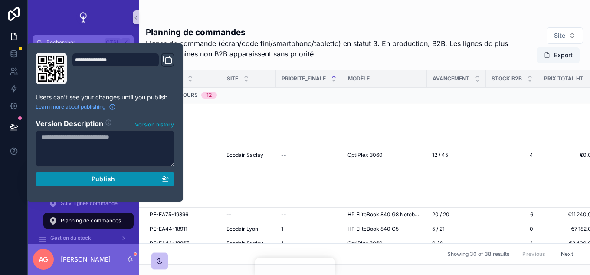
click at [107, 176] on span "Publish" at bounding box center [103, 179] width 23 height 8
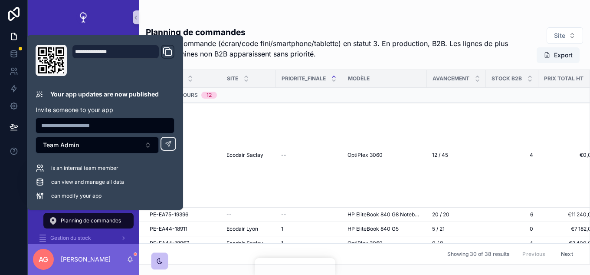
click at [301, 23] on div "Planning de commandes Lignes de commande (écran/code fini/smartphone/tablette) …" at bounding box center [364, 142] width 451 height 243
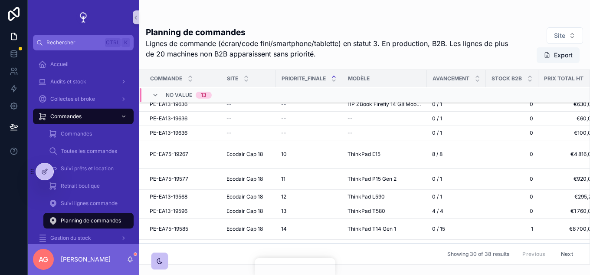
scroll to position [359, 0]
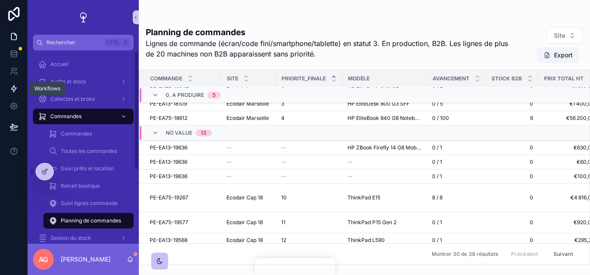
click at [16, 91] on icon at bounding box center [14, 88] width 9 height 9
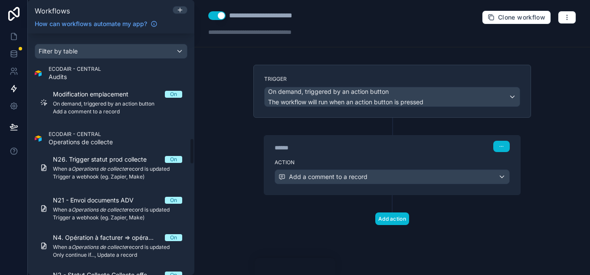
scroll to position [953, 0]
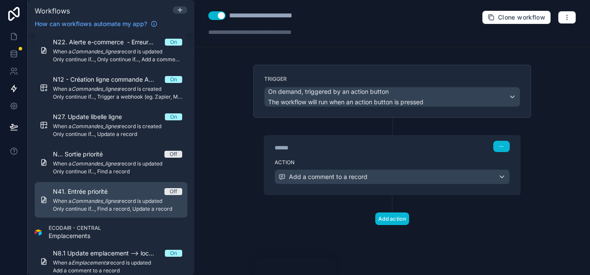
click at [116, 203] on em "Commandes_lignes" at bounding box center [96, 200] width 48 height 7
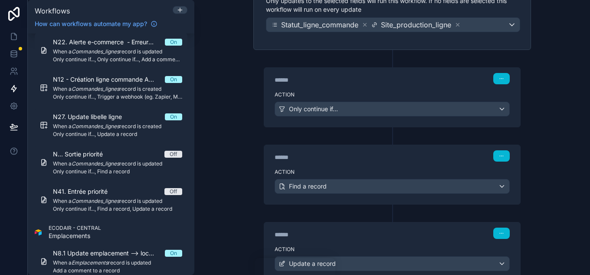
scroll to position [130, 0]
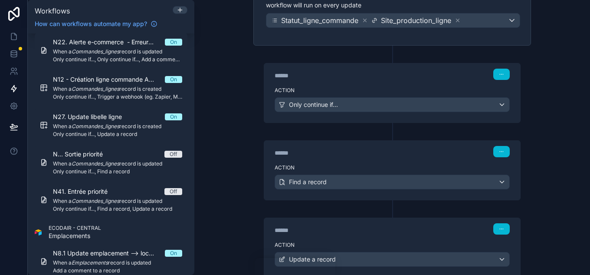
click at [375, 77] on div "******" at bounding box center [340, 75] width 130 height 9
click at [381, 88] on label "Action" at bounding box center [392, 90] width 235 height 7
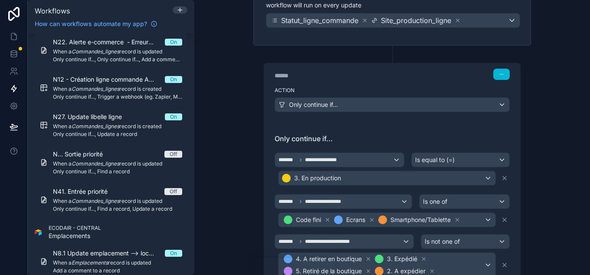
click at [538, 104] on div "**********" at bounding box center [392, 137] width 396 height 275
click at [417, 75] on div "****** Step 1" at bounding box center [392, 74] width 235 height 11
click at [402, 85] on div "Action Only continue if..." at bounding box center [392, 102] width 256 height 39
click at [340, 77] on div "******" at bounding box center [340, 75] width 130 height 9
click at [373, 80] on div "****** Step 1" at bounding box center [392, 73] width 256 height 20
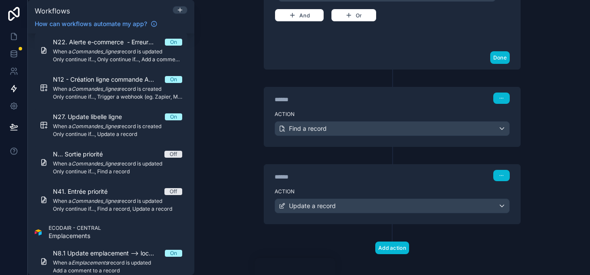
scroll to position [474, 0]
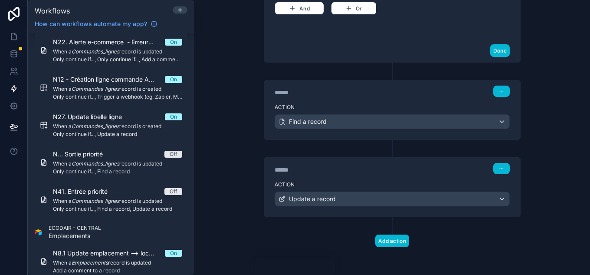
click at [352, 106] on label "Action" at bounding box center [392, 107] width 235 height 7
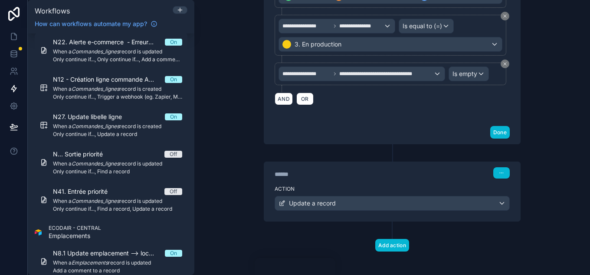
scroll to position [853, 0]
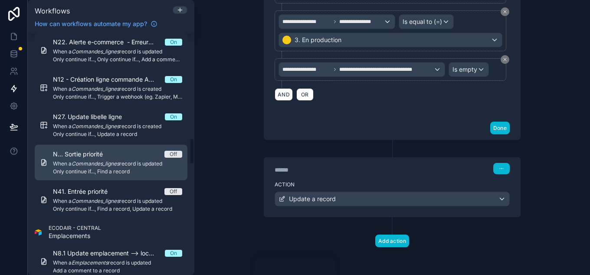
click at [127, 164] on span "When a Commandes_lignes record is updated" at bounding box center [117, 163] width 129 height 7
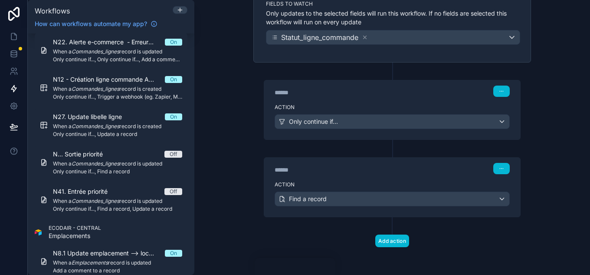
click at [364, 101] on div "Action Only continue if..." at bounding box center [392, 119] width 256 height 39
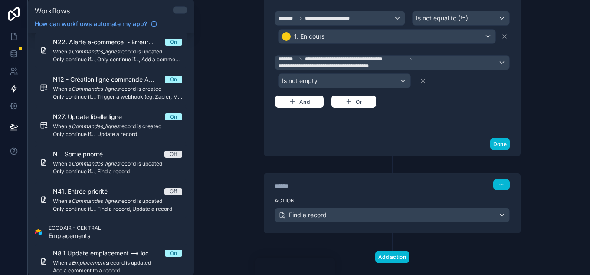
scroll to position [417, 0]
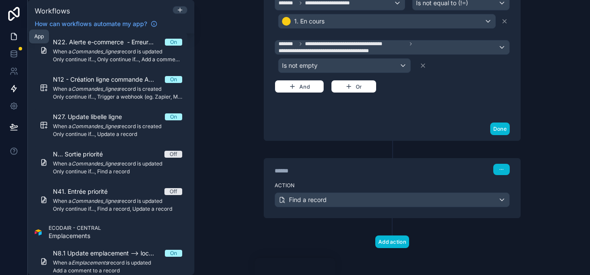
drag, startPoint x: 16, startPoint y: 35, endPoint x: 2, endPoint y: 43, distance: 16.5
click at [16, 35] on icon at bounding box center [14, 36] width 9 height 9
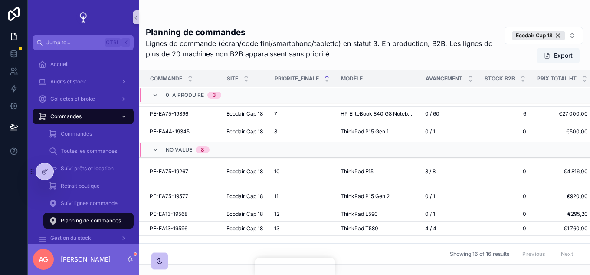
scroll to position [112, 0]
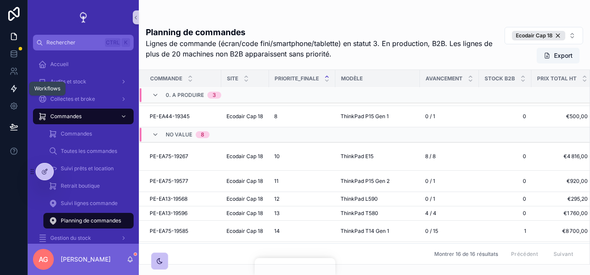
click at [14, 93] on link at bounding box center [13, 88] width 27 height 17
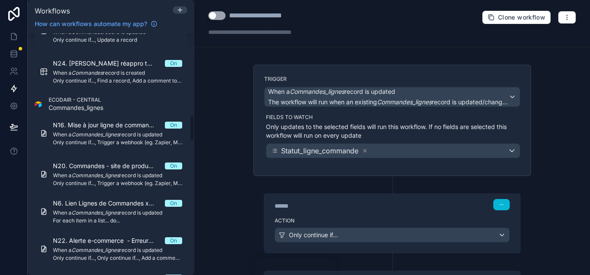
scroll to position [759, 0]
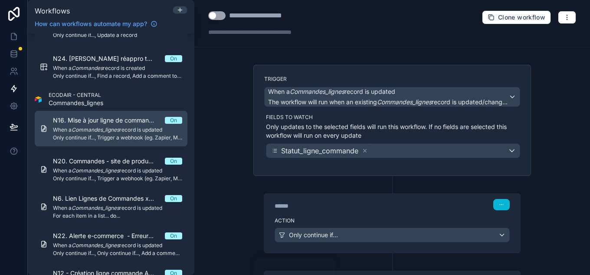
click at [107, 133] on span "When a Commandes_lignes record is updated" at bounding box center [117, 129] width 129 height 7
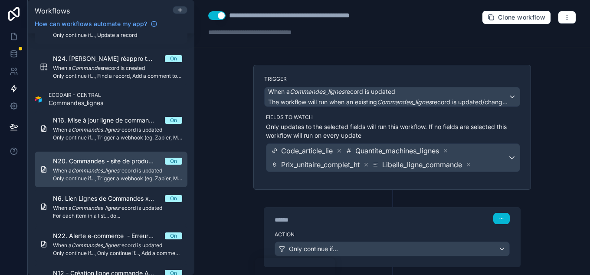
click at [97, 171] on em "Commandes_lignes" at bounding box center [96, 170] width 48 height 7
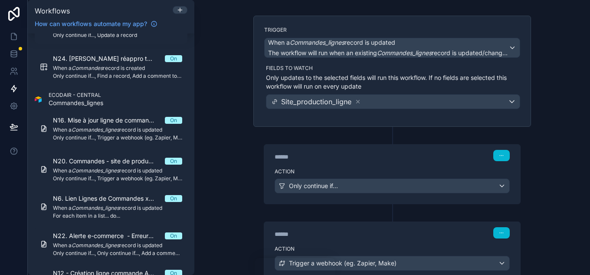
scroll to position [87, 0]
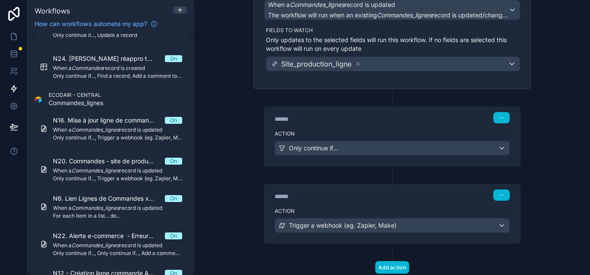
click at [328, 128] on div "Action Only continue if..." at bounding box center [392, 146] width 256 height 39
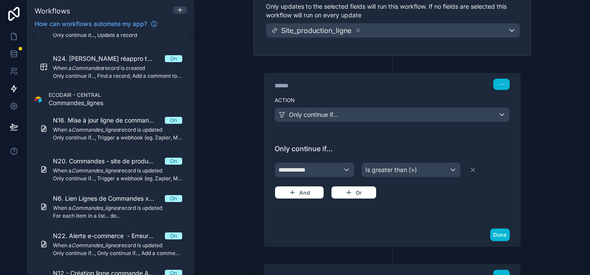
scroll to position [217, 0]
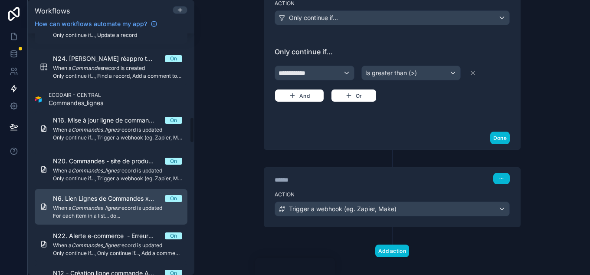
click at [112, 219] on link "N6. Lien Lignes de Commandes x emplacement On When a Commandes_lignes record is…" at bounding box center [111, 207] width 153 height 36
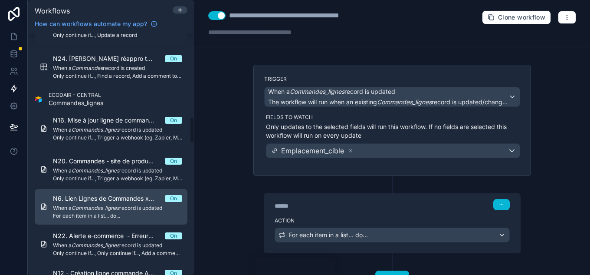
scroll to position [803, 0]
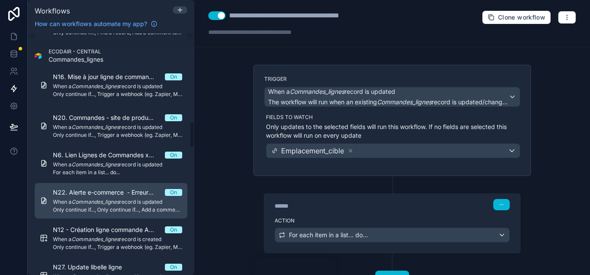
click at [113, 193] on span "N22. Alerte e-commerce - Erreur ligne commande Presta" at bounding box center [109, 192] width 112 height 9
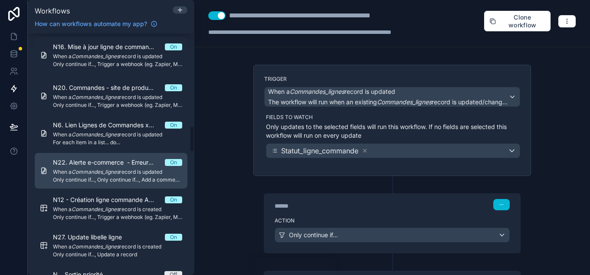
scroll to position [846, 0]
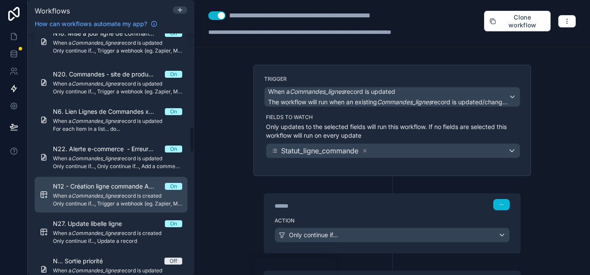
click at [115, 199] on span "When a Commandes_lignes record is created" at bounding box center [117, 195] width 129 height 7
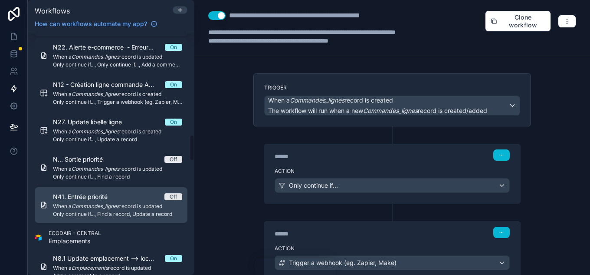
scroll to position [976, 0]
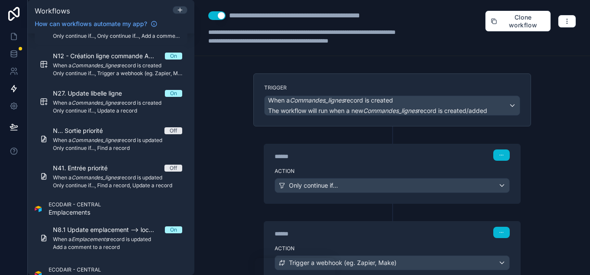
click at [253, 144] on div "****** Step 1 Action Only continue if..." at bounding box center [392, 164] width 278 height 77
click at [16, 32] on icon at bounding box center [14, 36] width 9 height 9
